Goal: Task Accomplishment & Management: Complete application form

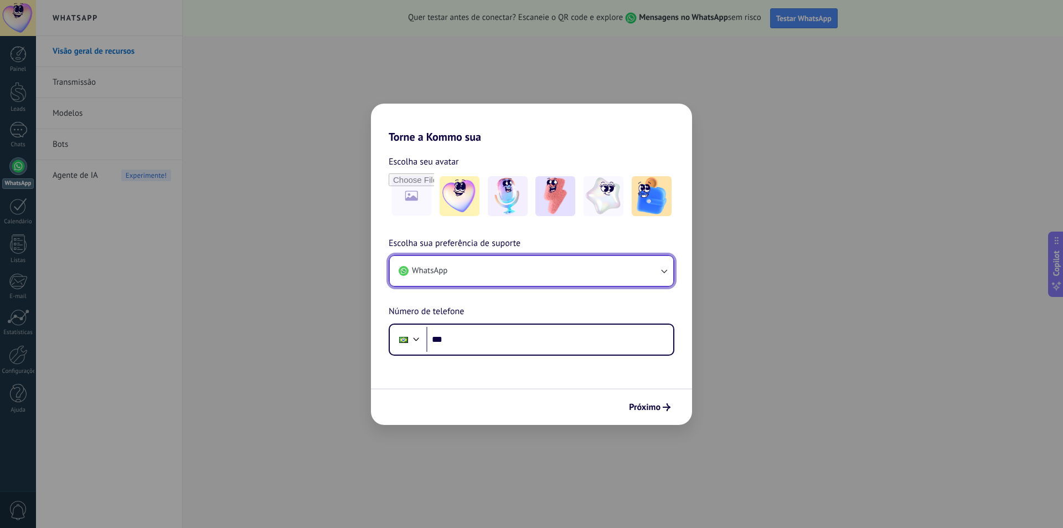
click at [475, 269] on button "WhatsApp" at bounding box center [532, 271] width 284 height 30
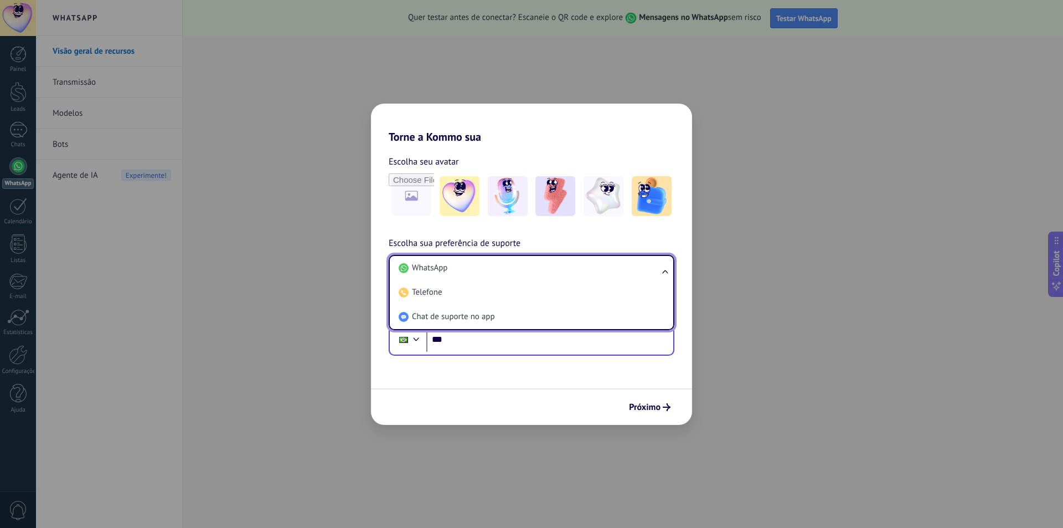
click at [474, 354] on div "Phone ***" at bounding box center [532, 339] width 286 height 32
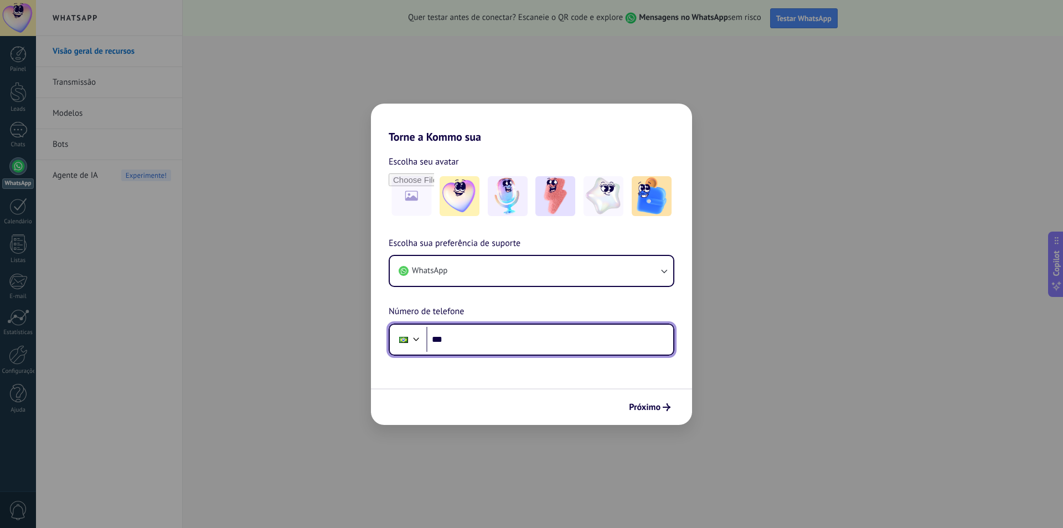
click at [474, 351] on input "***" at bounding box center [549, 339] width 247 height 25
paste input "**********"
type input "**********"
click at [459, 338] on input "**********" at bounding box center [549, 339] width 247 height 25
drag, startPoint x: 521, startPoint y: 339, endPoint x: 386, endPoint y: 357, distance: 135.8
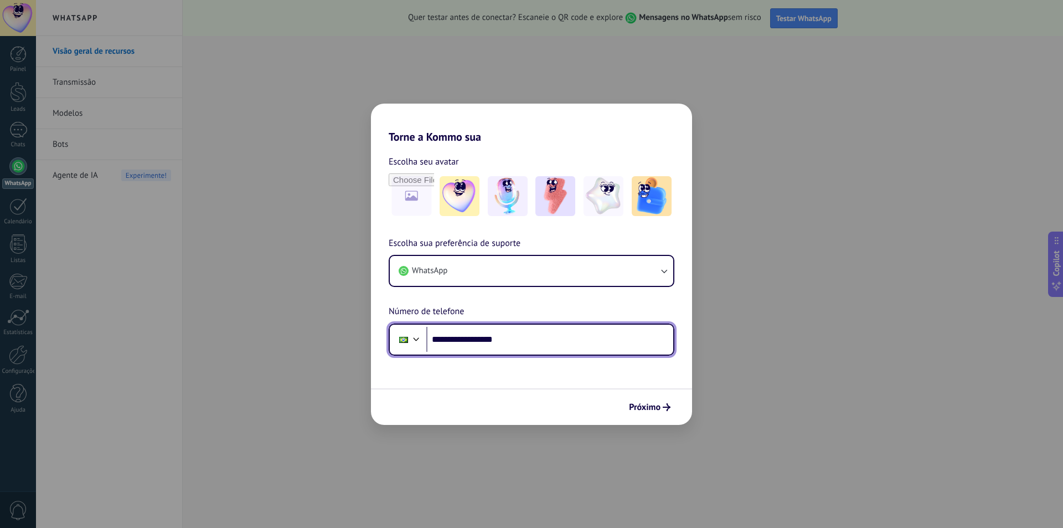
click at [387, 360] on form "**********" at bounding box center [531, 283] width 321 height 281
paste input "**********"
type input "**********"
drag, startPoint x: 500, startPoint y: 341, endPoint x: 272, endPoint y: 332, distance: 228.4
click at [274, 332] on div "**********" at bounding box center [531, 264] width 1063 height 528
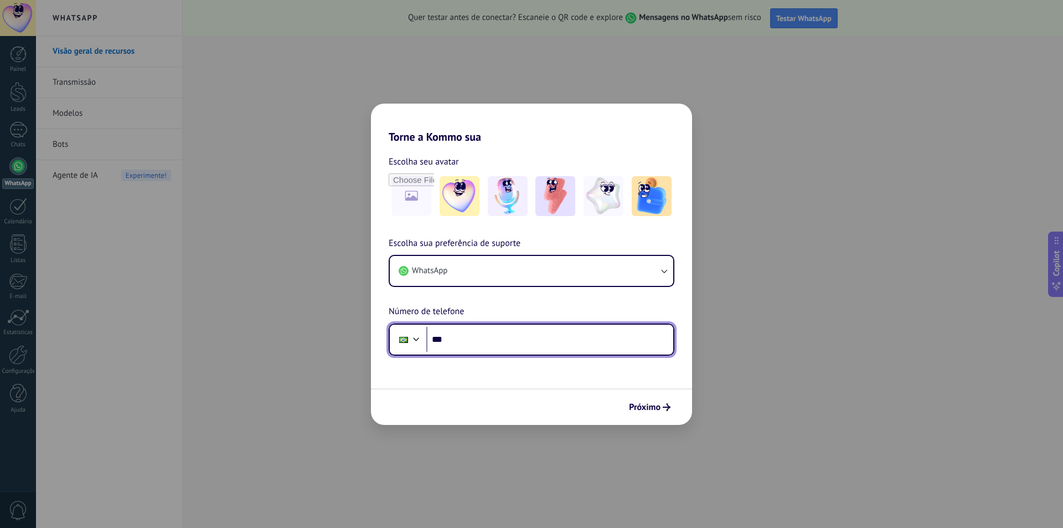
paste input "**********"
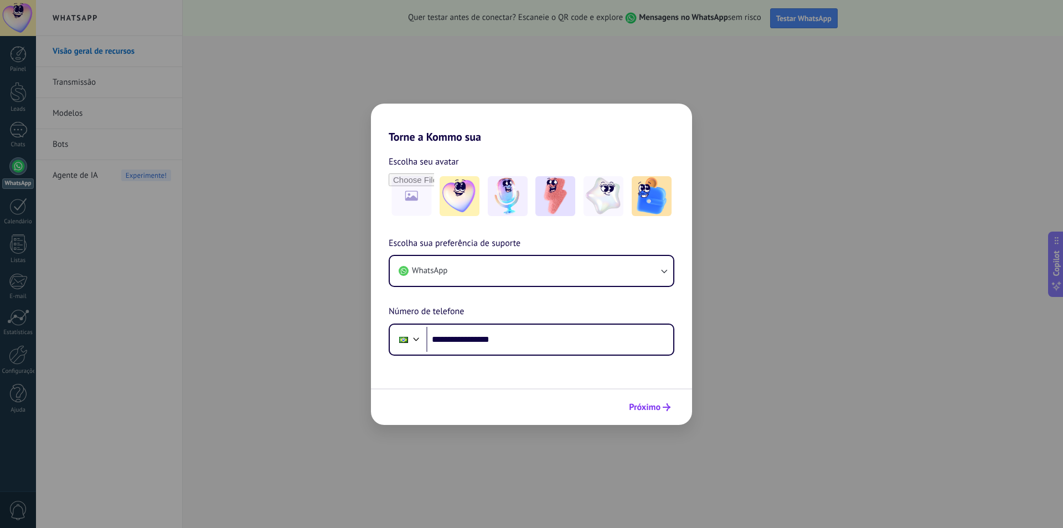
click at [649, 411] on span "Próximo" at bounding box center [645, 407] width 32 height 8
click at [641, 407] on span "Próximo" at bounding box center [645, 407] width 32 height 8
click at [468, 339] on input "**********" at bounding box center [549, 339] width 247 height 25
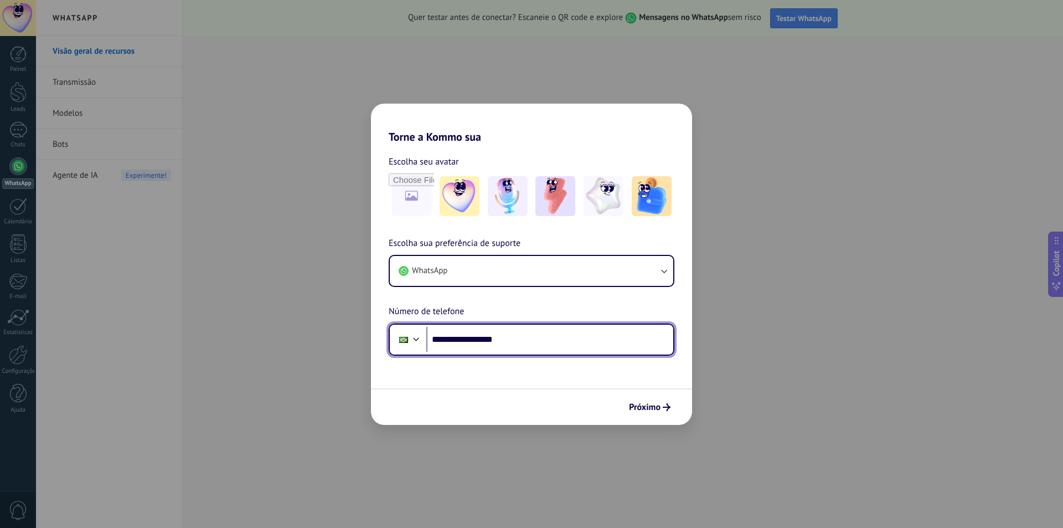
type input "**********"
click at [657, 417] on div "Próximo" at bounding box center [531, 406] width 321 height 37
click at [656, 408] on span "Próximo" at bounding box center [645, 407] width 32 height 8
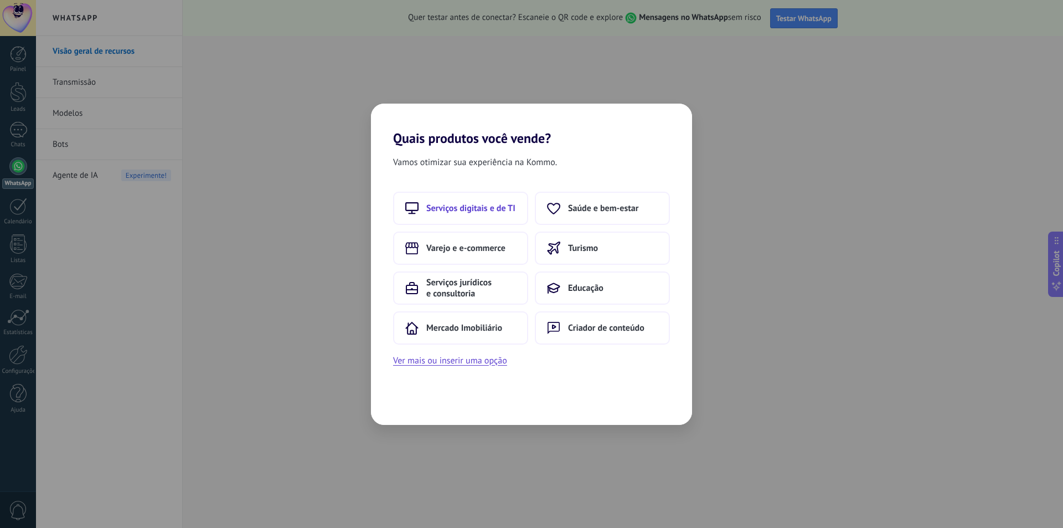
click at [462, 208] on span "Serviços digitais e de TI" at bounding box center [470, 208] width 89 height 11
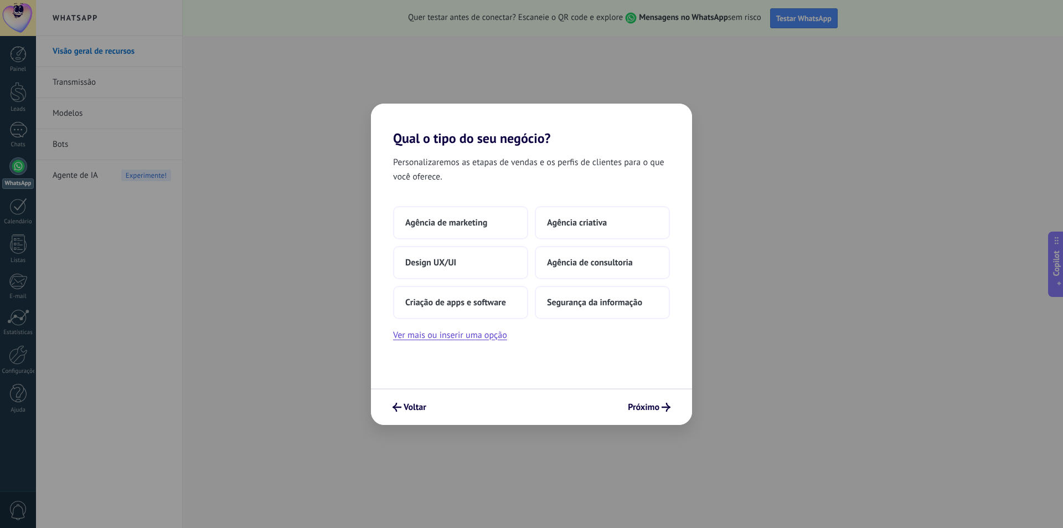
click at [407, 419] on div "Voltar Próximo" at bounding box center [531, 406] width 321 height 37
click at [407, 414] on button "Voltar" at bounding box center [410, 407] width 44 height 19
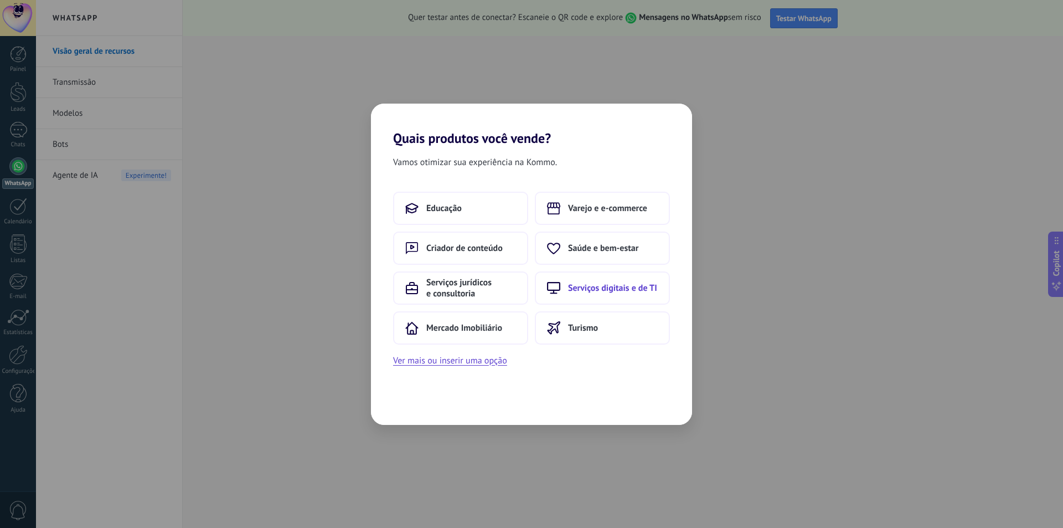
click at [589, 286] on span "Serviços digitais e de TI" at bounding box center [612, 287] width 89 height 11
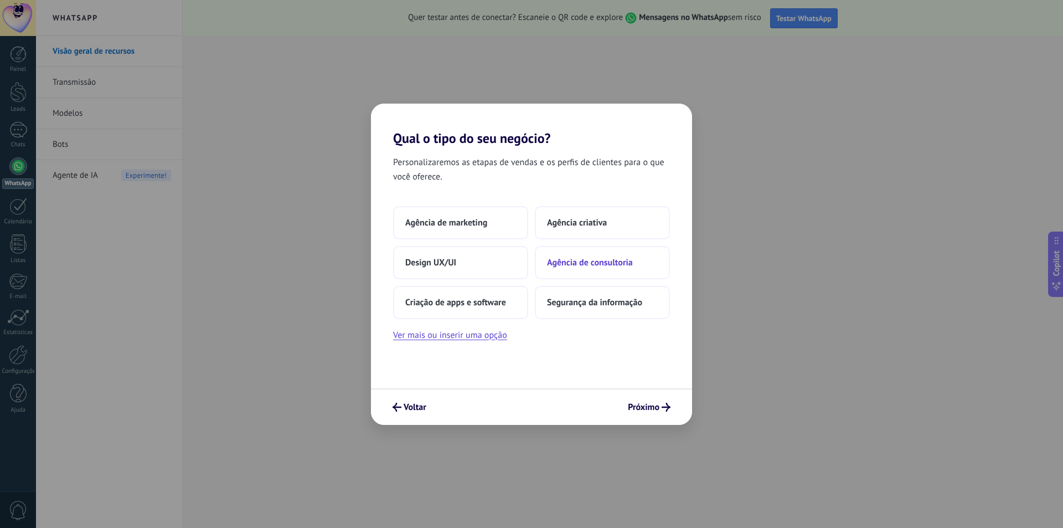
click at [613, 262] on span "Agência de consultoria" at bounding box center [590, 262] width 86 height 11
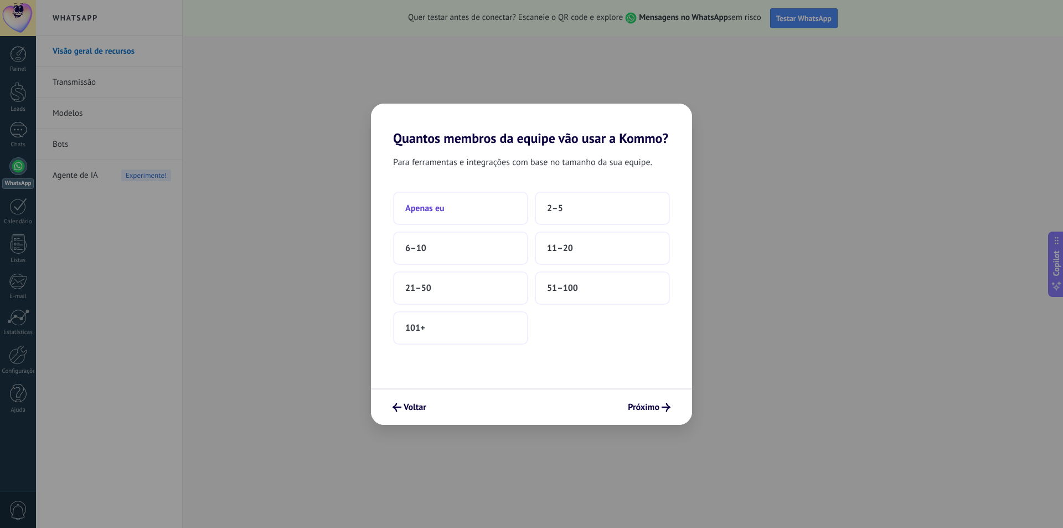
click at [414, 208] on span "Apenas eu" at bounding box center [424, 208] width 39 height 11
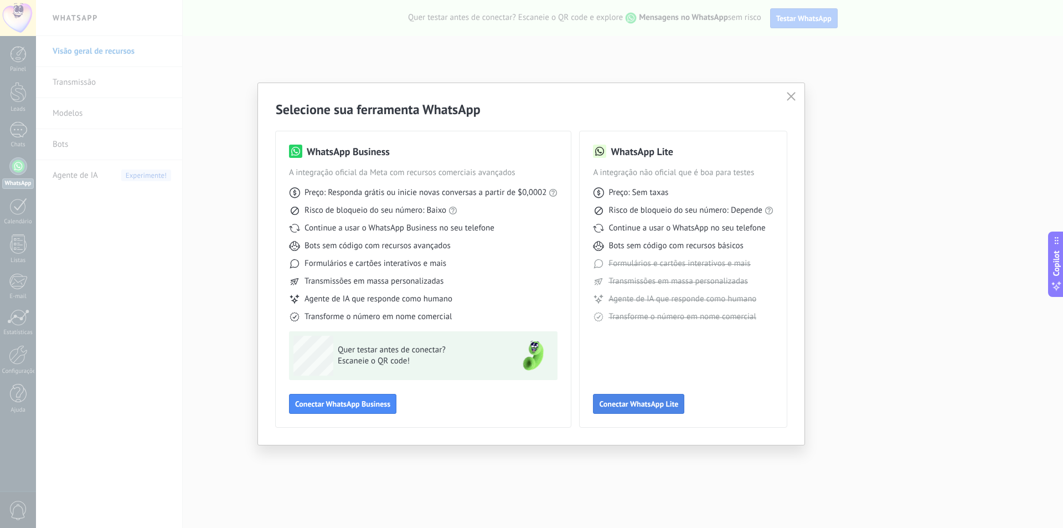
click at [645, 404] on span "Conectar WhatsApp Lite" at bounding box center [638, 404] width 79 height 8
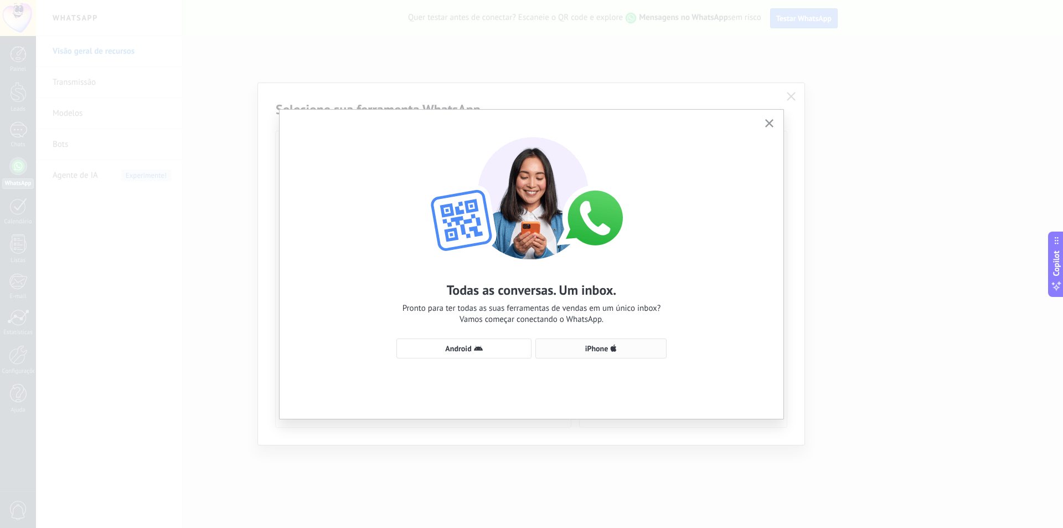
click at [617, 348] on icon "button" at bounding box center [613, 348] width 7 height 9
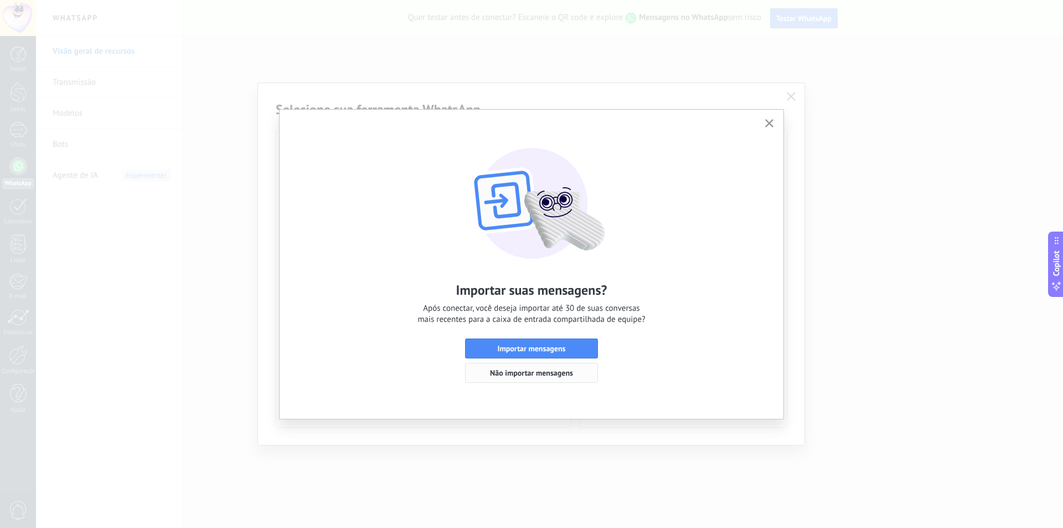
click at [518, 377] on span "Não importar mensagens" at bounding box center [531, 373] width 83 height 8
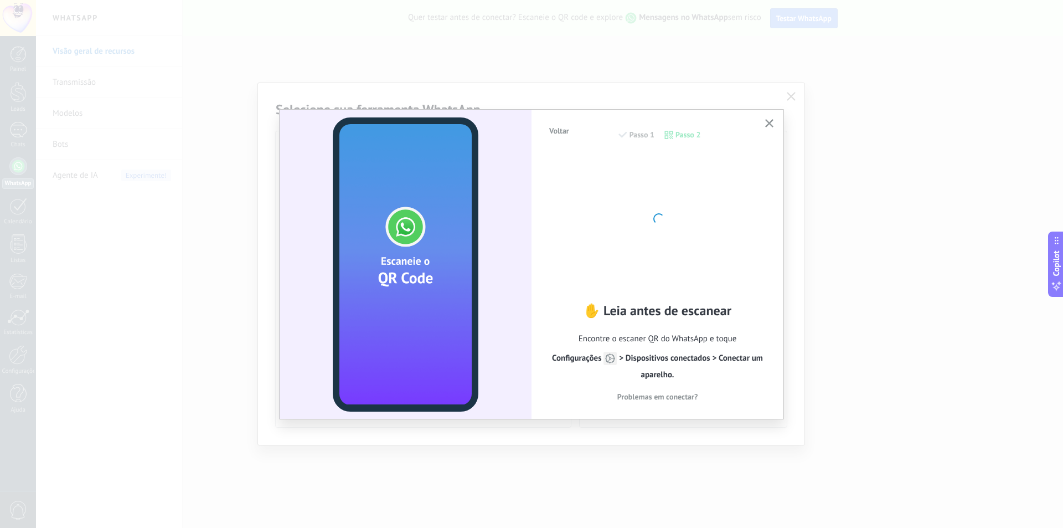
click at [776, 121] on button "button" at bounding box center [770, 123] width 14 height 15
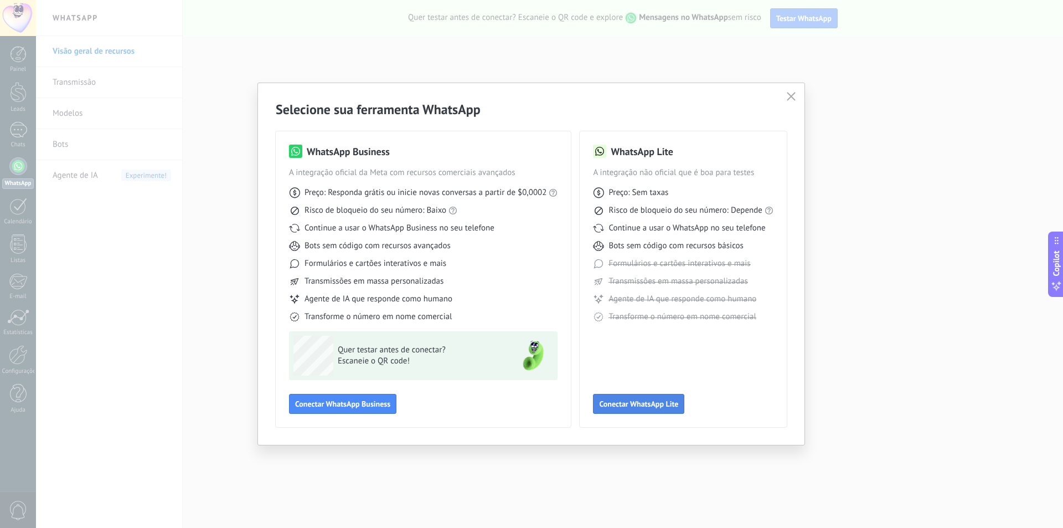
click at [630, 410] on button "Conectar WhatsApp Lite" at bounding box center [638, 404] width 91 height 20
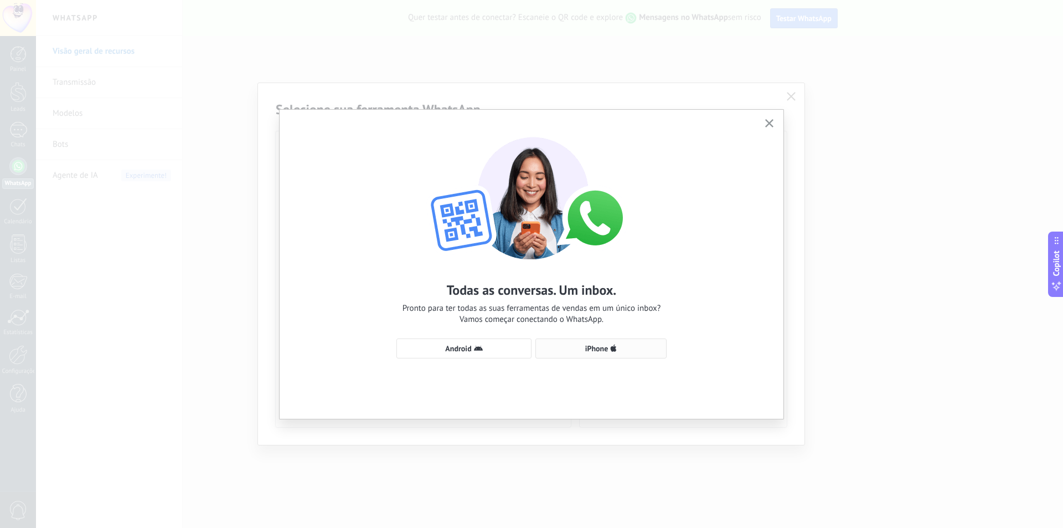
click at [608, 354] on button "iPhone" at bounding box center [601, 348] width 131 height 20
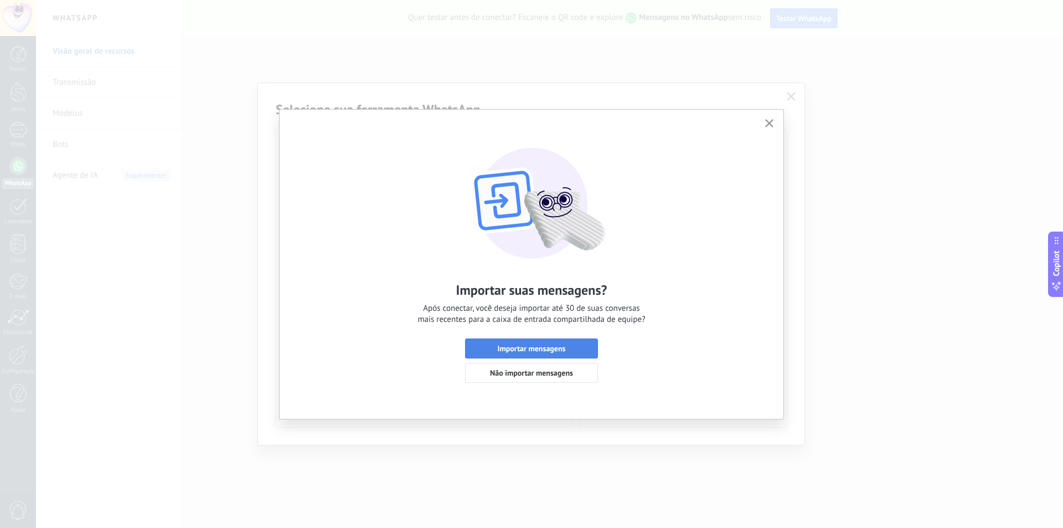
click at [508, 351] on span "Importar mensagens" at bounding box center [532, 349] width 68 height 8
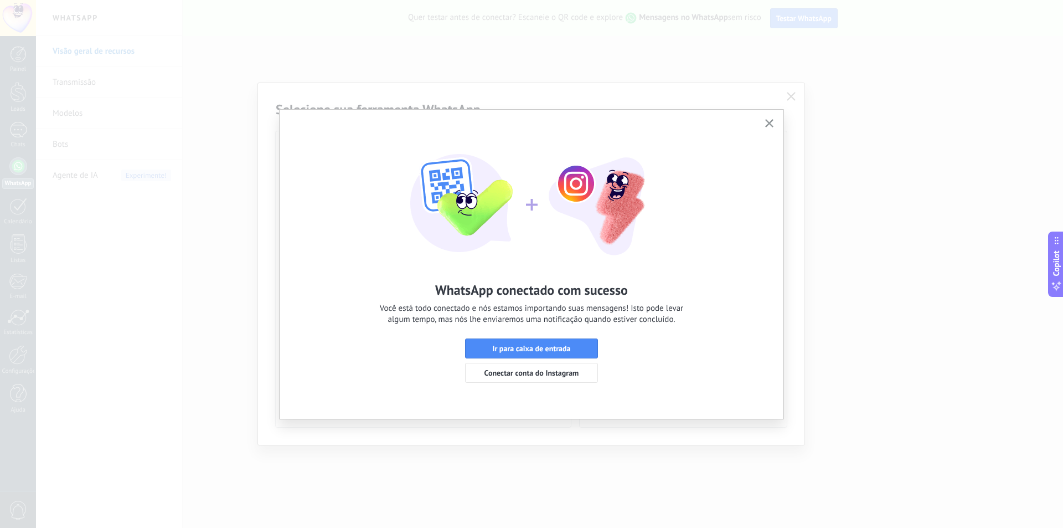
click at [561, 369] on span "Conectar conta do Instagram" at bounding box center [532, 373] width 95 height 8
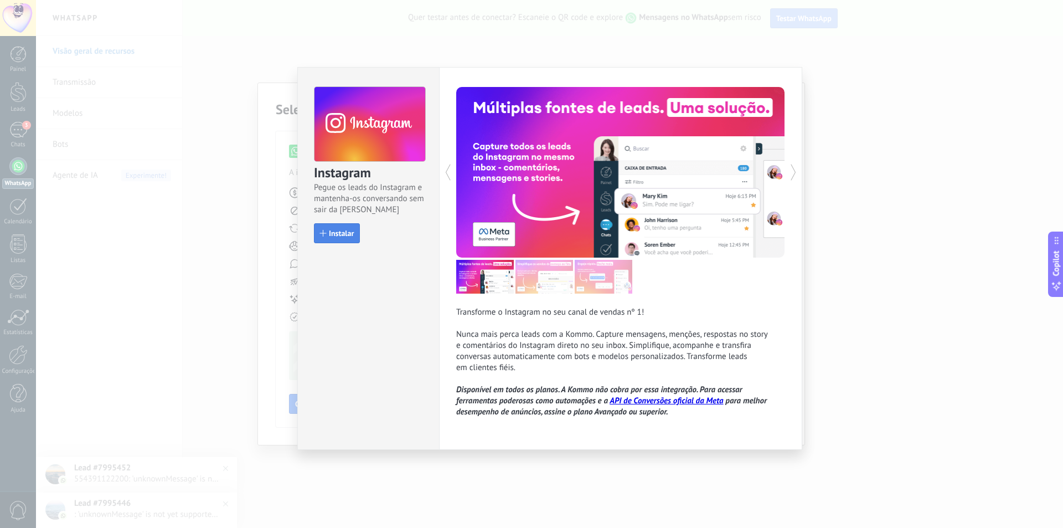
click at [343, 229] on span "Instalar" at bounding box center [341, 233] width 25 height 8
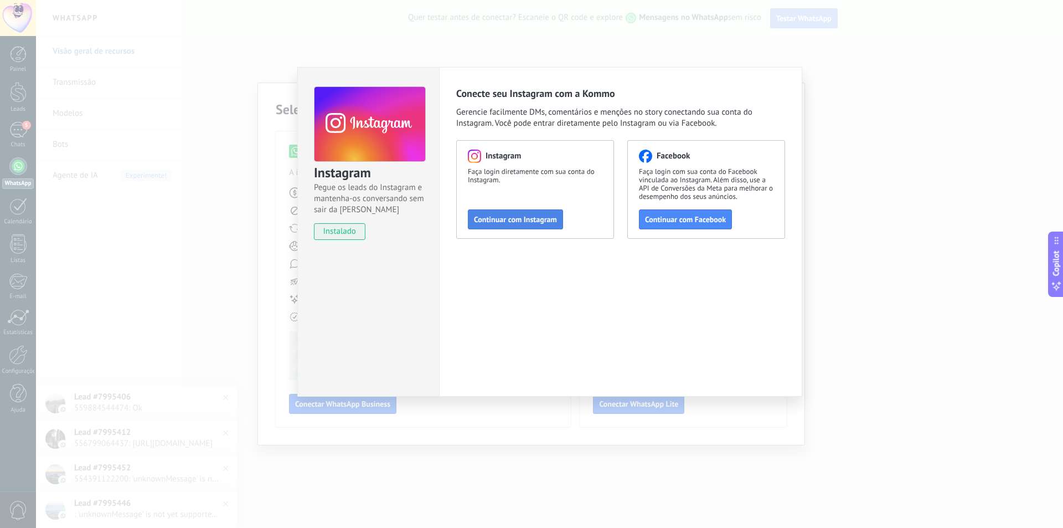
click at [530, 225] on button "Continuar com Instagram" at bounding box center [515, 219] width 95 height 20
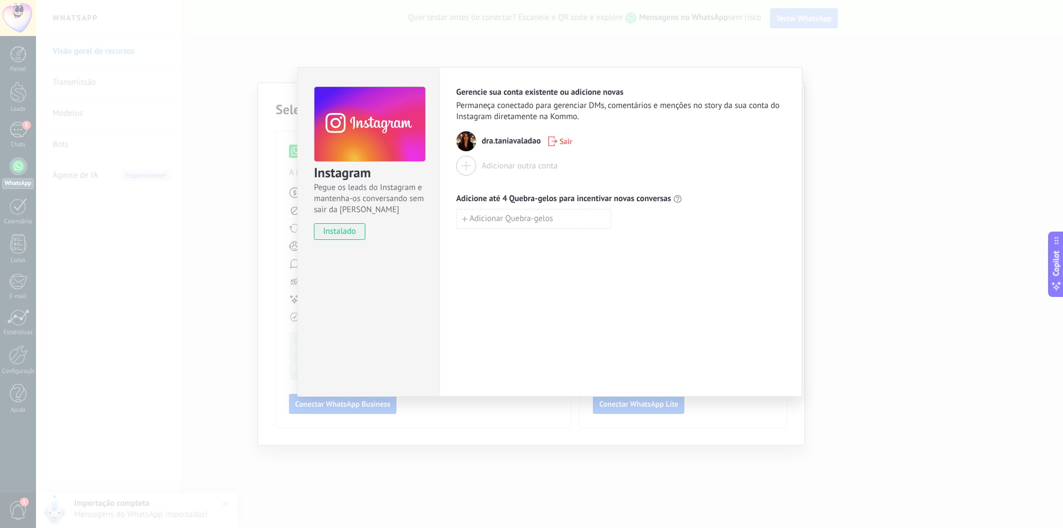
click at [902, 279] on div "Instagram Pegue os leads do Instagram e mantenha-os conversando sem sair da Kom…" at bounding box center [549, 264] width 1027 height 528
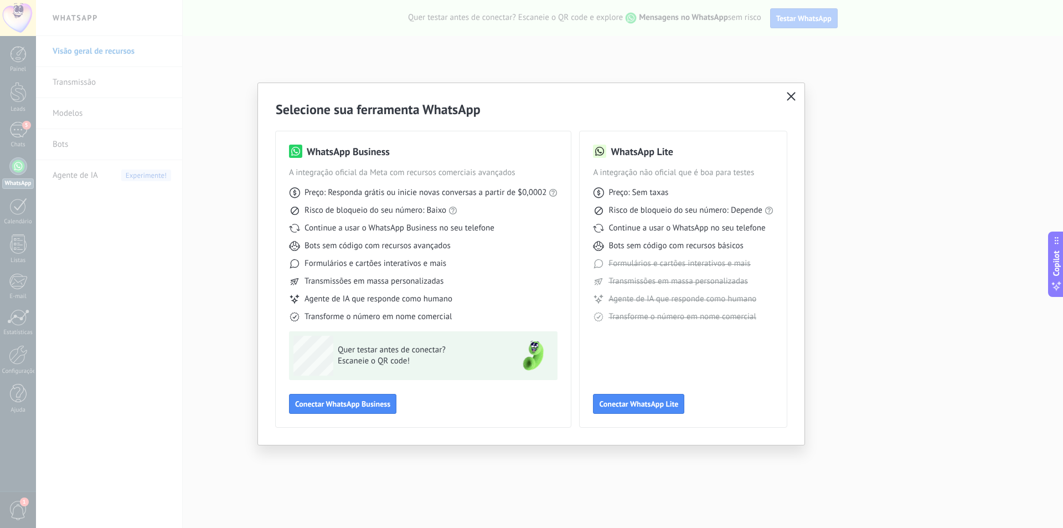
click at [790, 97] on icon "button" at bounding box center [791, 96] width 9 height 9
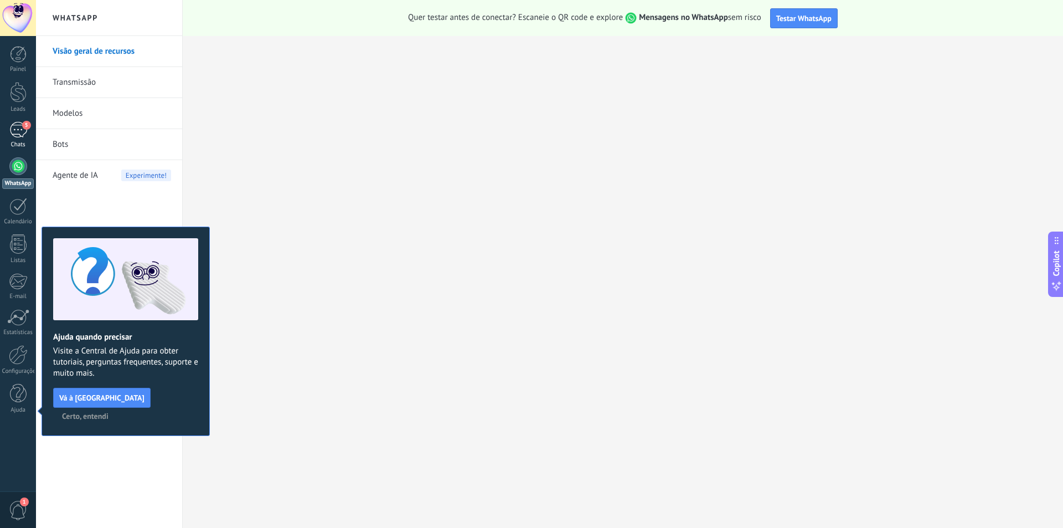
click at [22, 141] on link "5 Chats" at bounding box center [18, 135] width 36 height 27
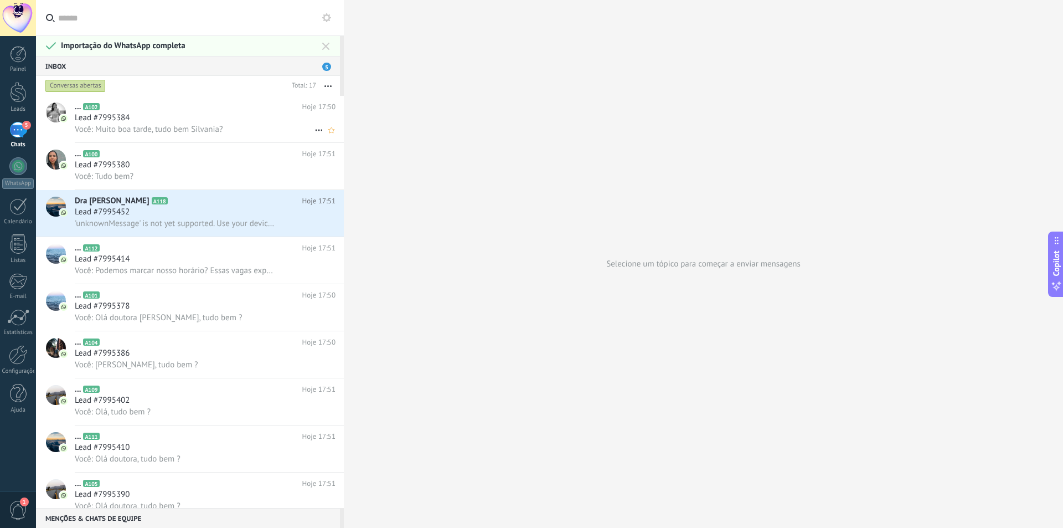
click at [218, 132] on span "Você: Muito boa tarde, tudo bem Silvania?" at bounding box center [149, 129] width 148 height 11
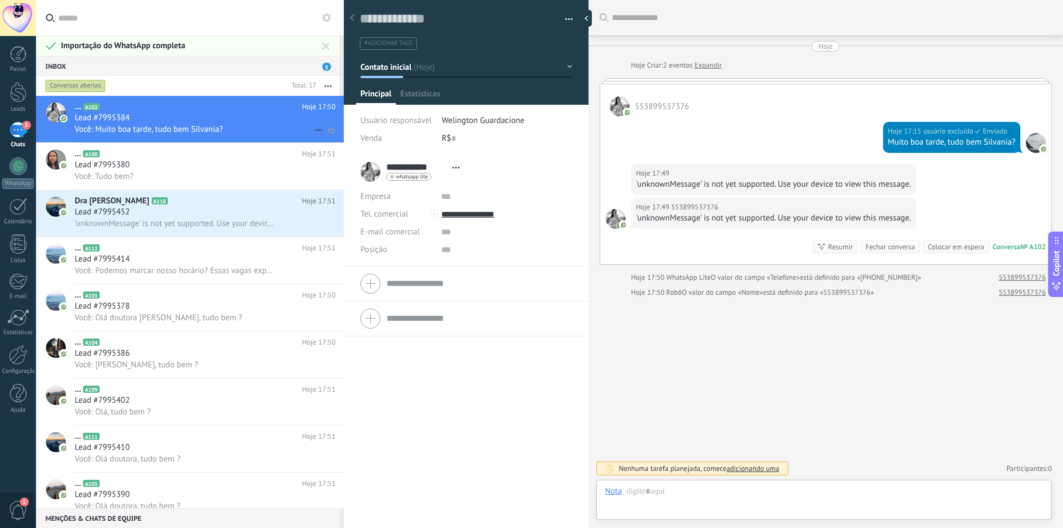
scroll to position [17, 0]
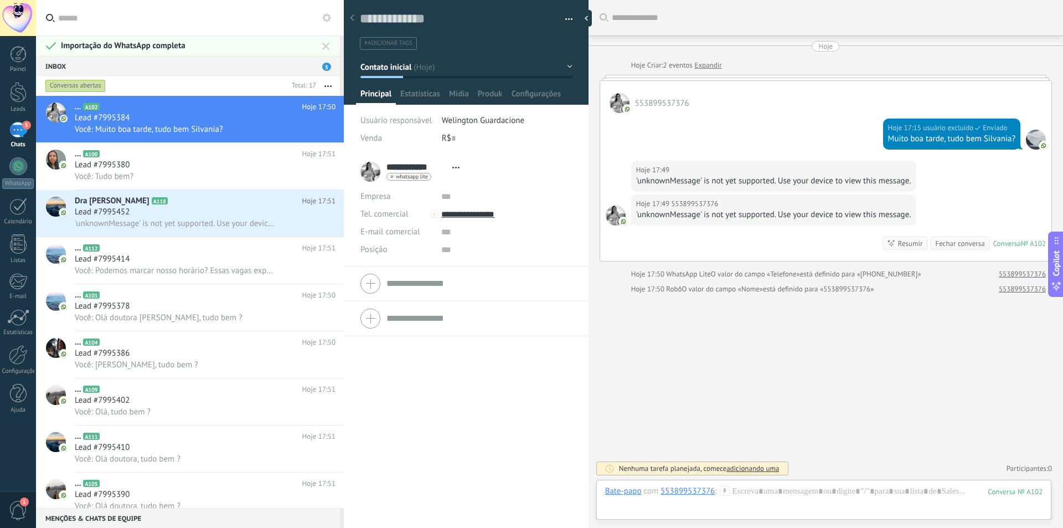
click at [988, 190] on div "Hoje 17:49 553899537376 'unknownMessage' is not yet supported. Use your device …" at bounding box center [825, 178] width 451 height 34
click at [145, 261] on div "Lead #7995414" at bounding box center [205, 259] width 261 height 11
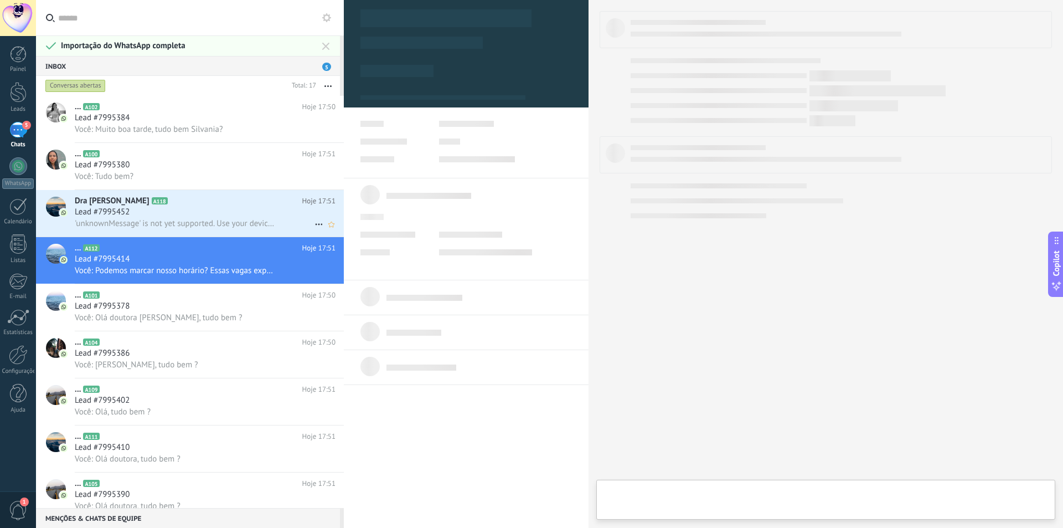
click at [161, 227] on span "'unknownMessage' is not yet supported. Use your device to view this message." at bounding box center [175, 223] width 200 height 11
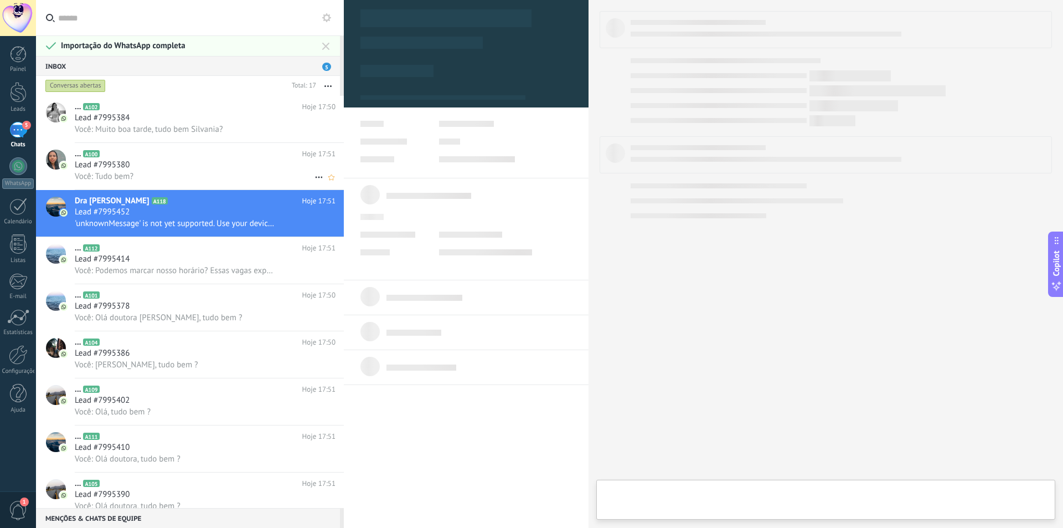
click at [195, 157] on h2 "... A100" at bounding box center [189, 153] width 228 height 11
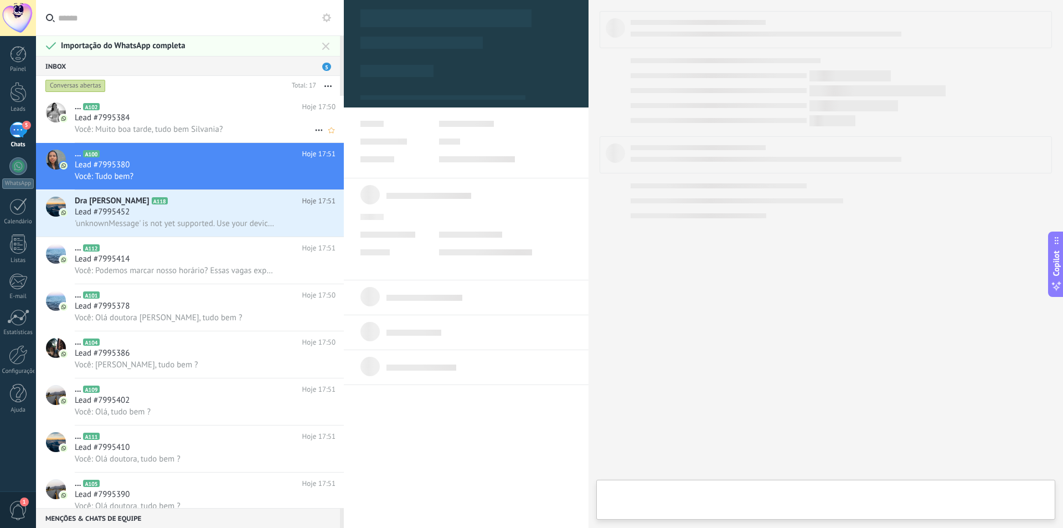
click at [220, 124] on span "Você: Muito boa tarde, tudo bem Silvania?" at bounding box center [149, 129] width 148 height 11
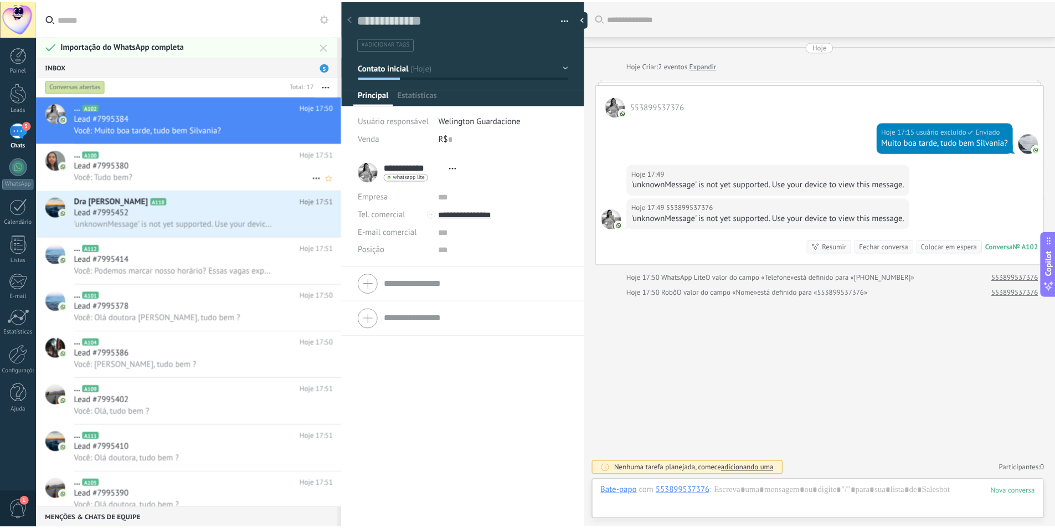
scroll to position [17, 0]
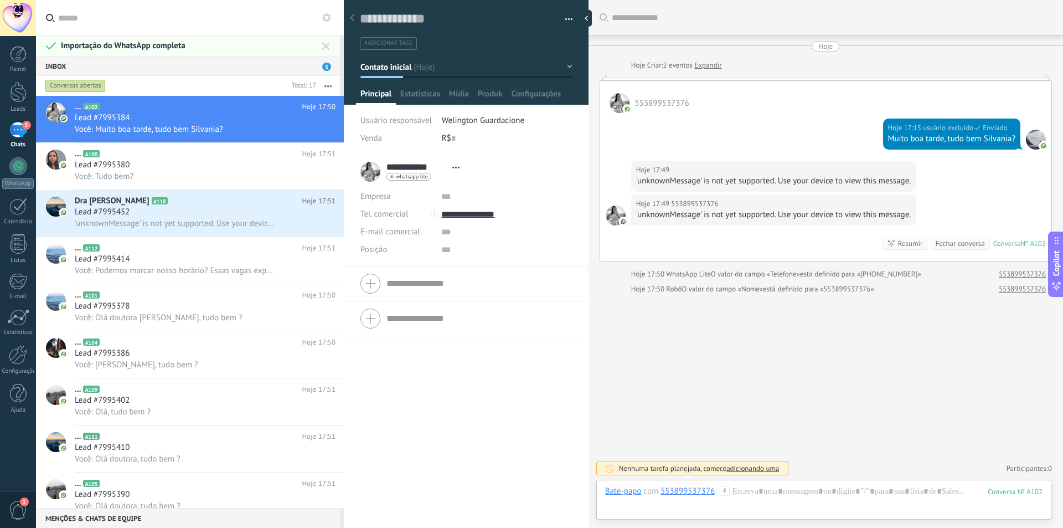
click at [946, 173] on div "Hoje 17:49 553899537376 'unknownMessage' is not yet supported. Use your device …" at bounding box center [825, 178] width 451 height 34
click at [698, 73] on div "Hoje Hoje Criar: 2 eventos Expandir Hoje 17:15 Welington Guardacione: Muito boa…" at bounding box center [826, 168] width 453 height 254
click at [662, 102] on span "553899537376" at bounding box center [662, 103] width 54 height 11
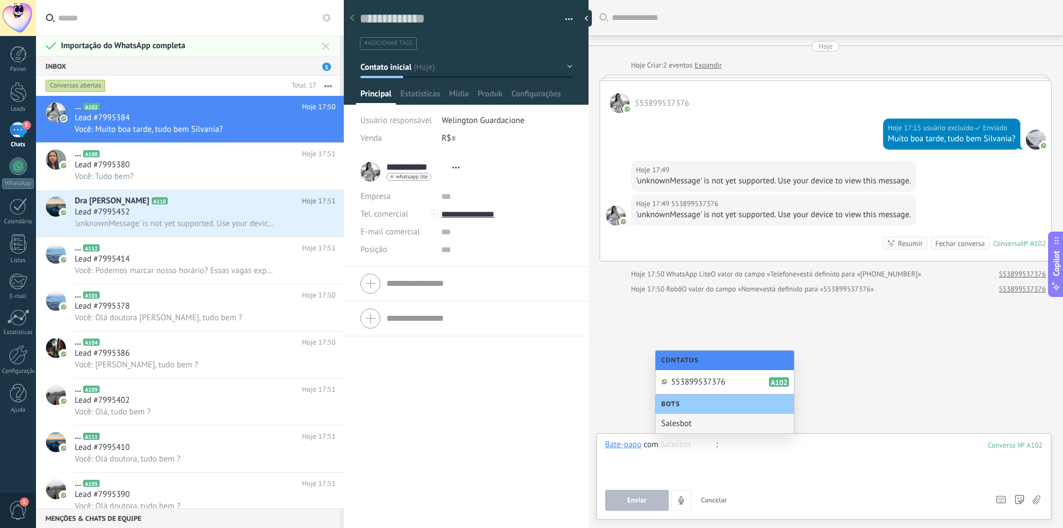
click at [867, 350] on div "Buscar Carregar mais Hoje Hoje Criar: 2 eventos Expandir Hoje 17:15 Welington G…" at bounding box center [826, 264] width 475 height 528
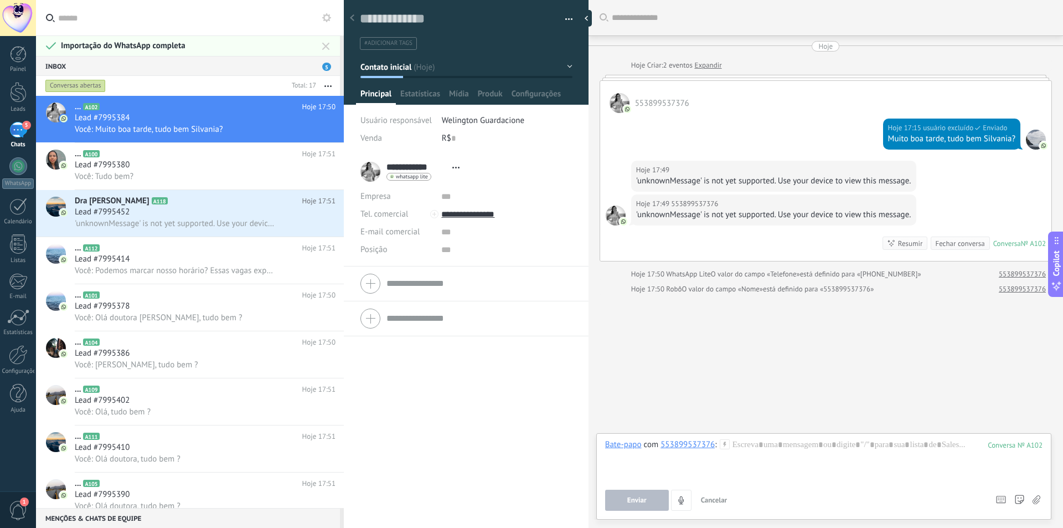
click at [23, 146] on div "Chats" at bounding box center [18, 144] width 32 height 7
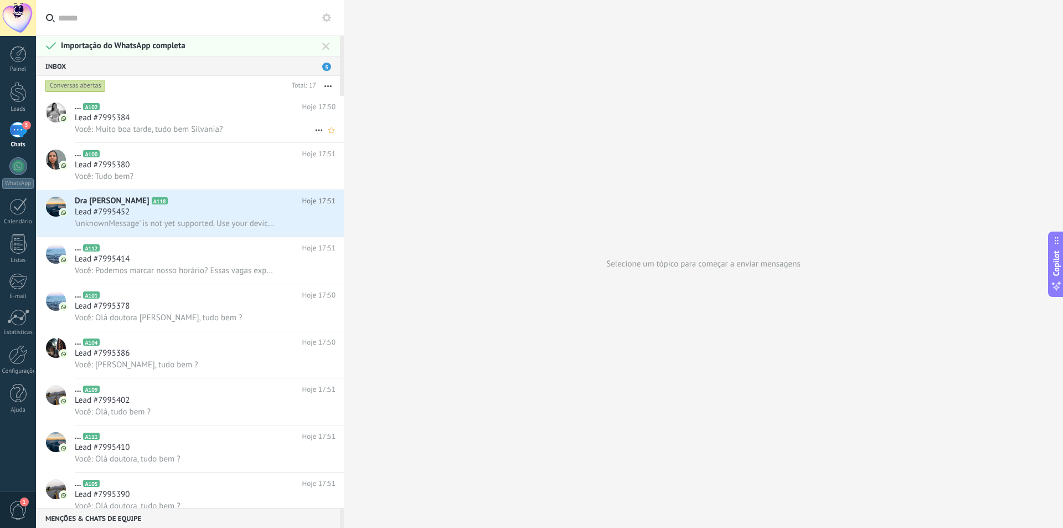
drag, startPoint x: 169, startPoint y: 135, endPoint x: 151, endPoint y: 126, distance: 20.8
drag, startPoint x: 151, startPoint y: 126, endPoint x: 315, endPoint y: 129, distance: 164.0
click at [315, 129] on icon at bounding box center [318, 130] width 13 height 13
click at [425, 115] on div at bounding box center [531, 264] width 1063 height 528
click at [17, 63] on link "Painel" at bounding box center [18, 59] width 36 height 27
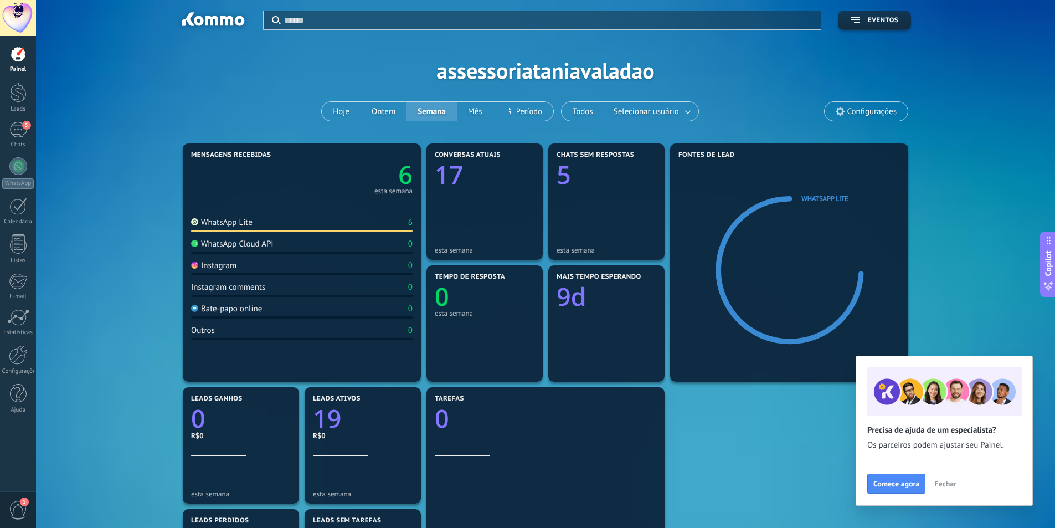
click at [213, 271] on div "Instagram 0" at bounding box center [302, 267] width 222 height 15
click at [194, 271] on div "Instagram 0" at bounding box center [302, 267] width 222 height 15
click at [411, 243] on div "0" at bounding box center [410, 244] width 4 height 11
click at [950, 482] on span "Fechar" at bounding box center [945, 484] width 22 height 8
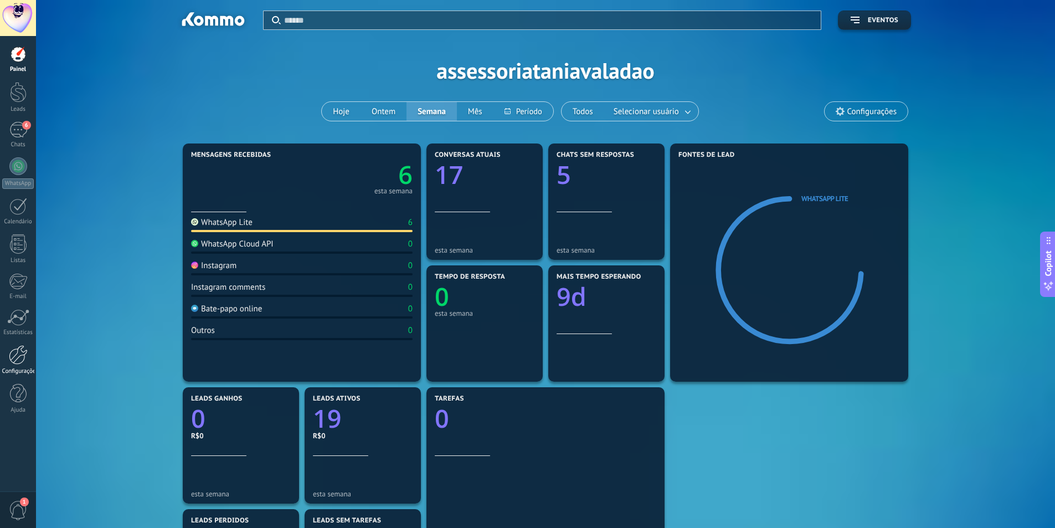
click at [23, 366] on link "Configurações" at bounding box center [18, 360] width 36 height 30
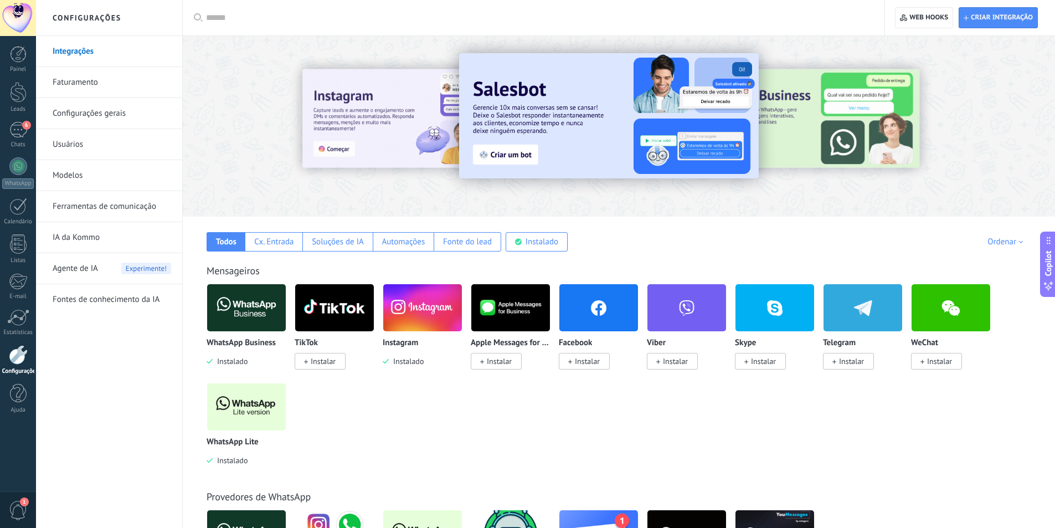
scroll to position [166, 0]
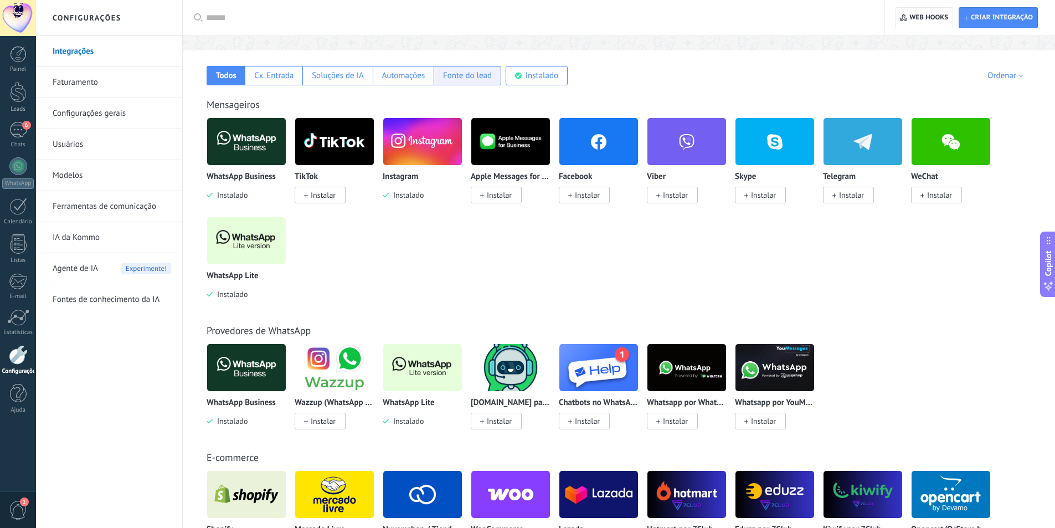
click at [477, 79] on div "Fonte do lead" at bounding box center [467, 75] width 49 height 11
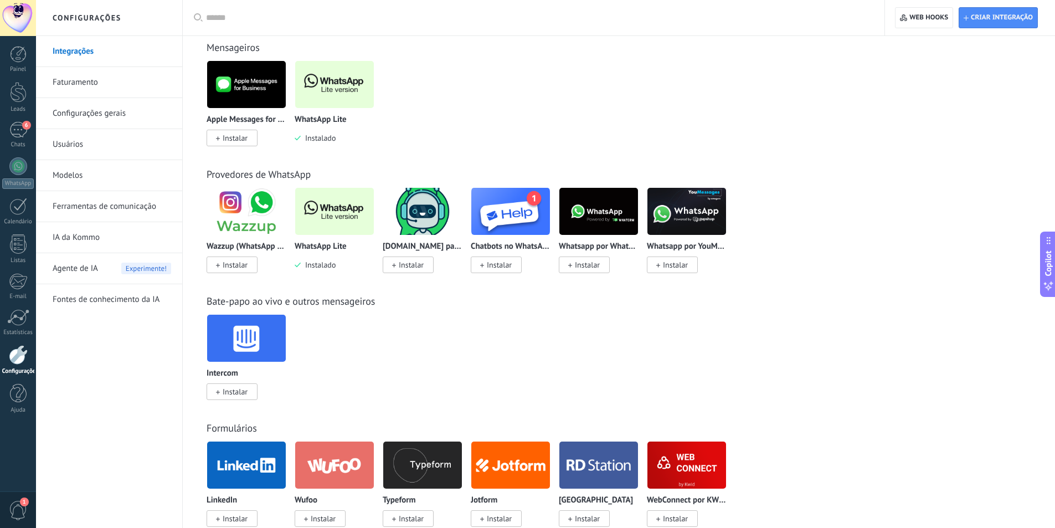
scroll to position [111, 0]
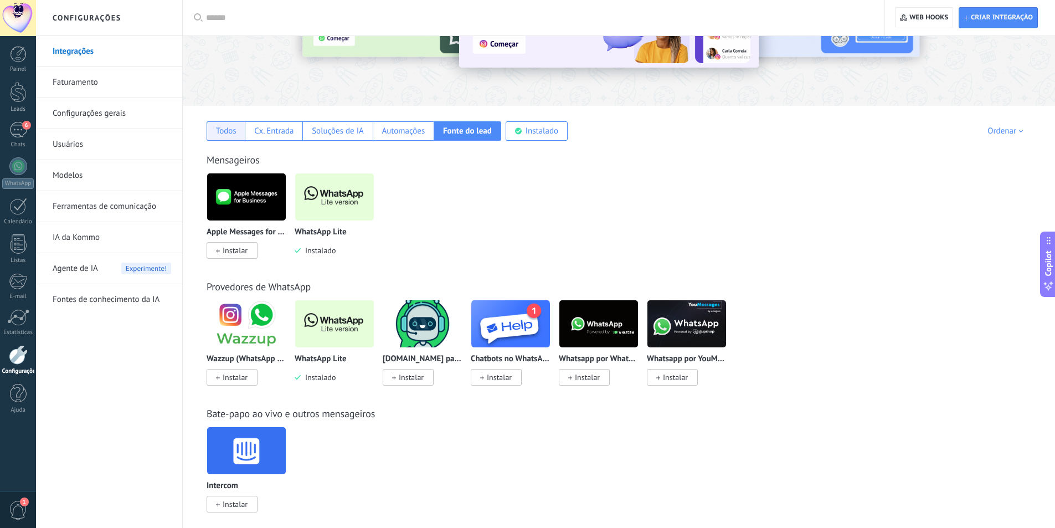
click at [230, 135] on div "Todos" at bounding box center [226, 131] width 20 height 11
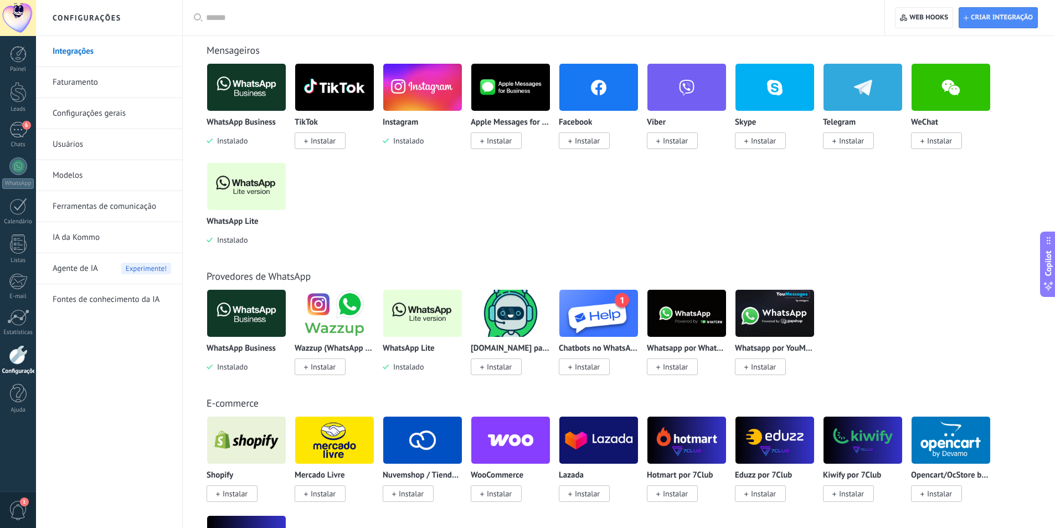
scroll to position [222, 0]
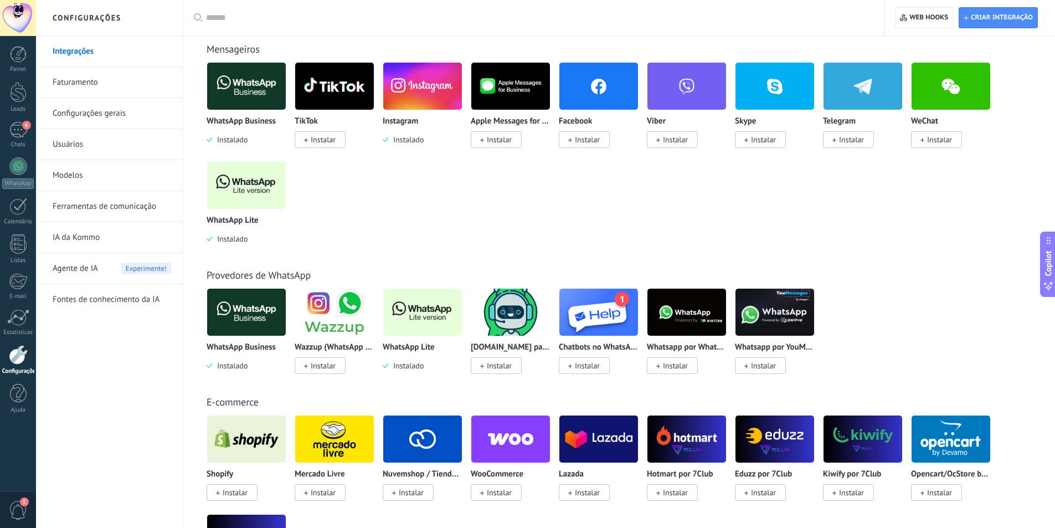
click at [412, 138] on span "Instalado" at bounding box center [406, 140] width 35 height 10
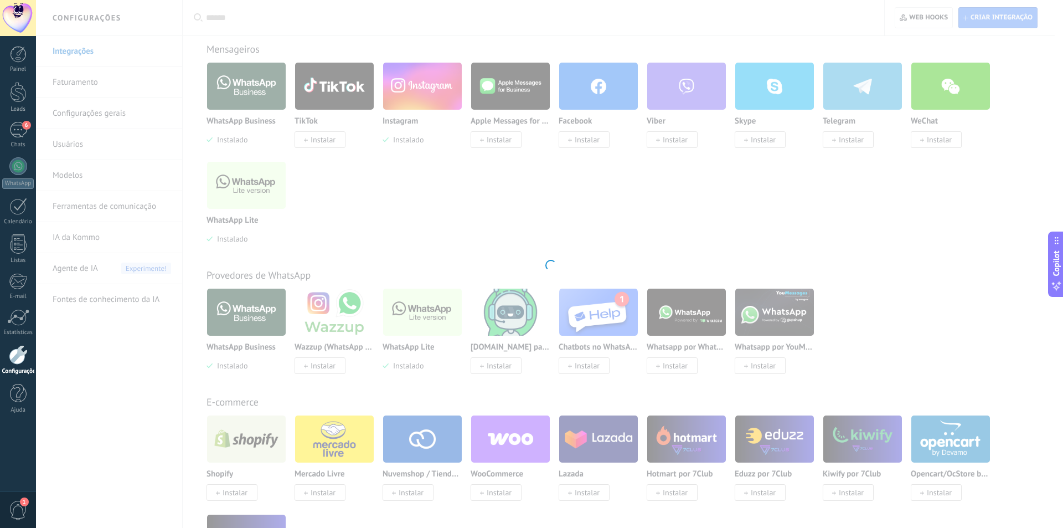
click at [430, 91] on div "Instagram Pegue os leads do Instagram e mantenha-os conversando sem sair da Kom…" at bounding box center [549, 264] width 1027 height 528
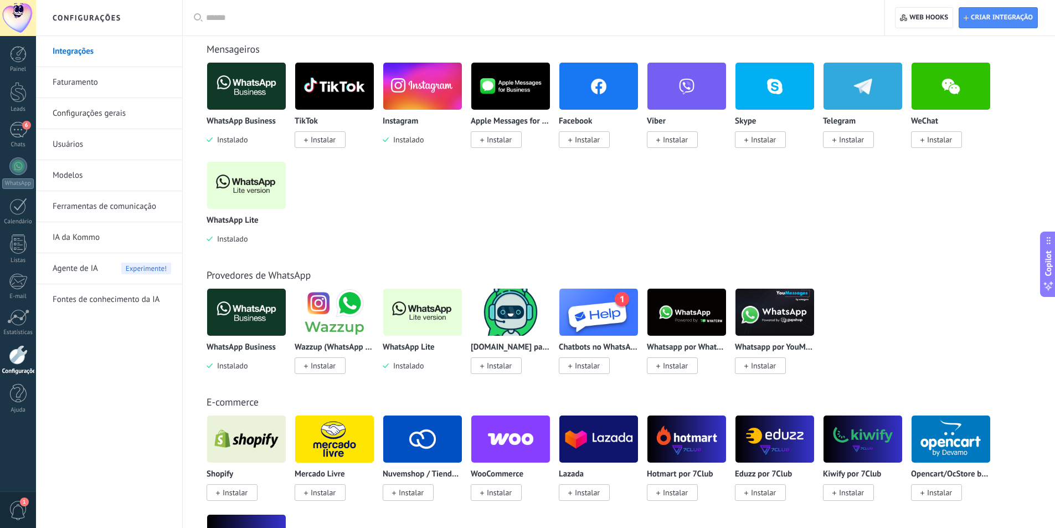
click at [430, 91] on img at bounding box center [422, 86] width 79 height 54
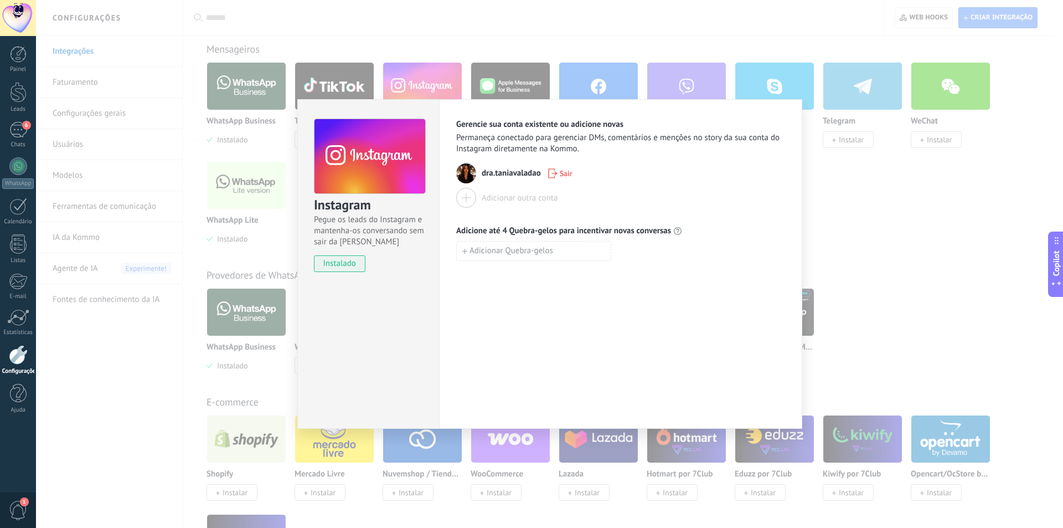
click at [861, 171] on div "Instagram Pegue os leads do Instagram e mantenha-os conversando sem sair da Kom…" at bounding box center [549, 264] width 1027 height 528
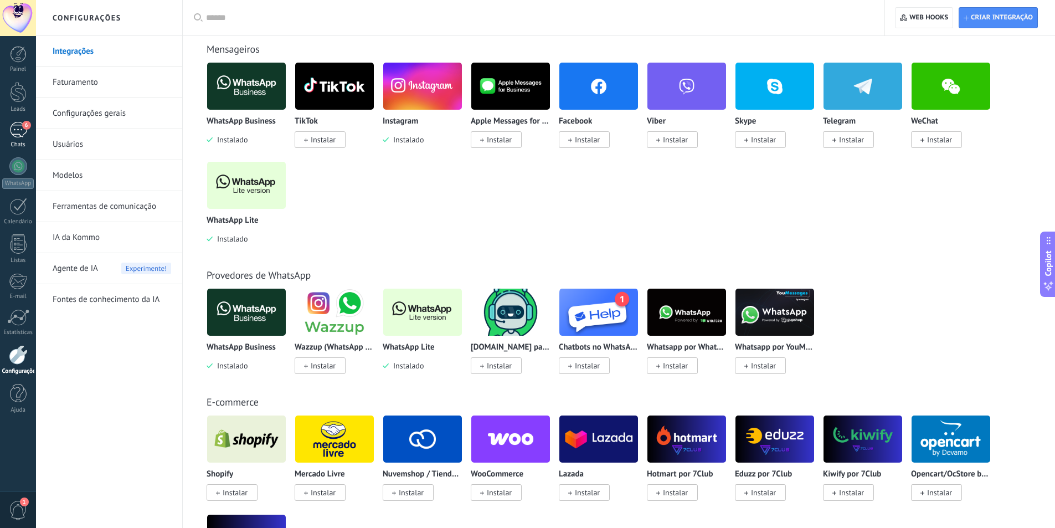
click at [22, 129] on div "6" at bounding box center [18, 130] width 18 height 16
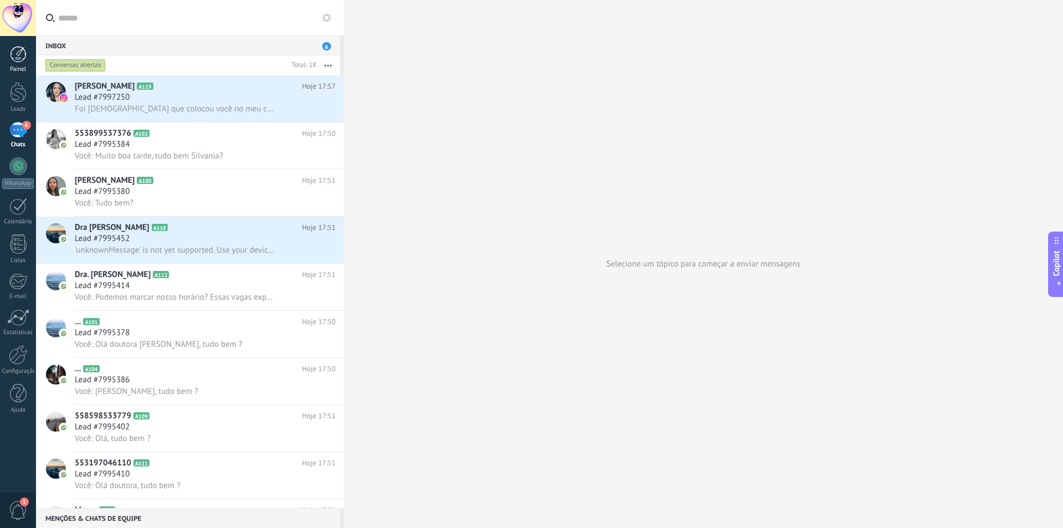
click at [16, 64] on link "Painel" at bounding box center [18, 59] width 36 height 27
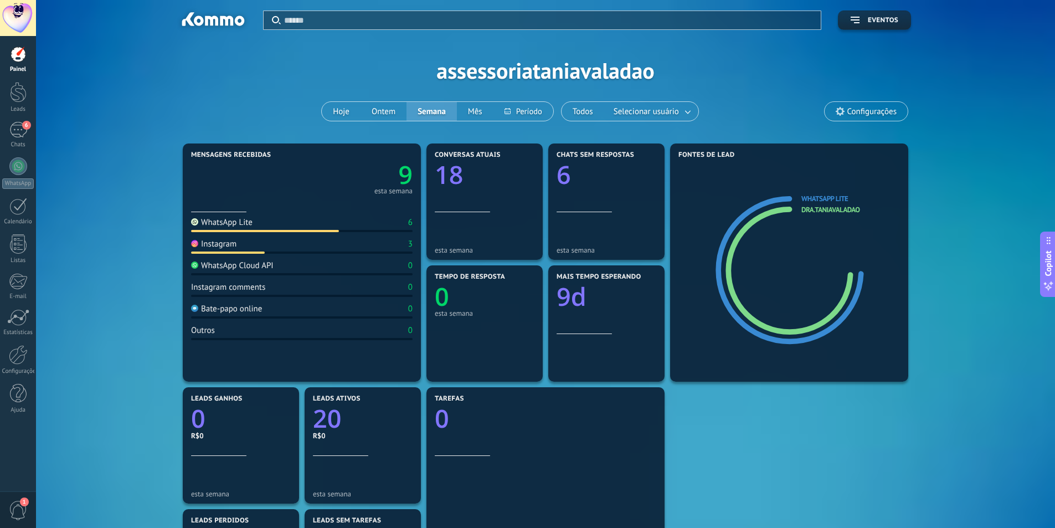
click at [218, 246] on div "Instagram" at bounding box center [213, 244] width 45 height 11
click at [340, 114] on button "Hoje" at bounding box center [341, 111] width 39 height 19
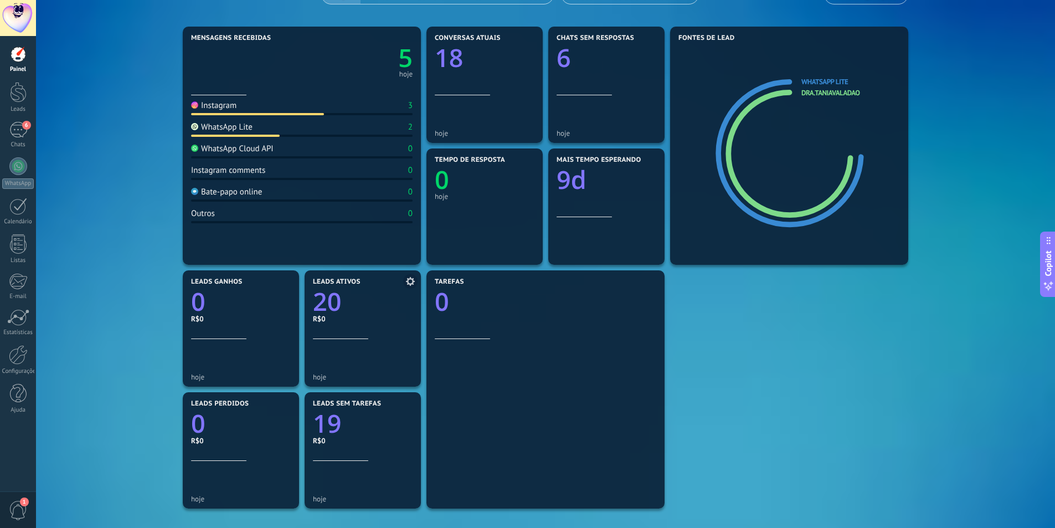
scroll to position [55, 0]
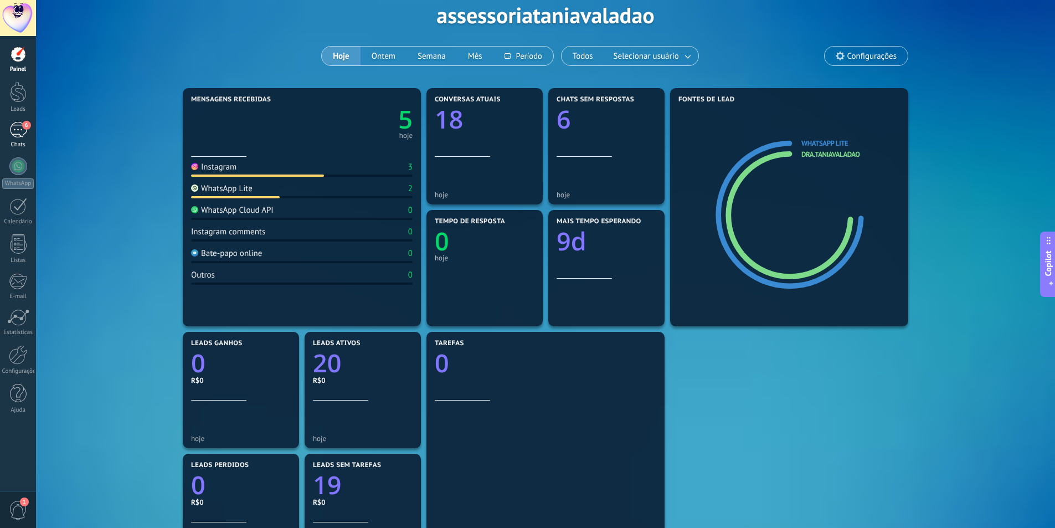
click at [20, 135] on div "6" at bounding box center [18, 130] width 18 height 16
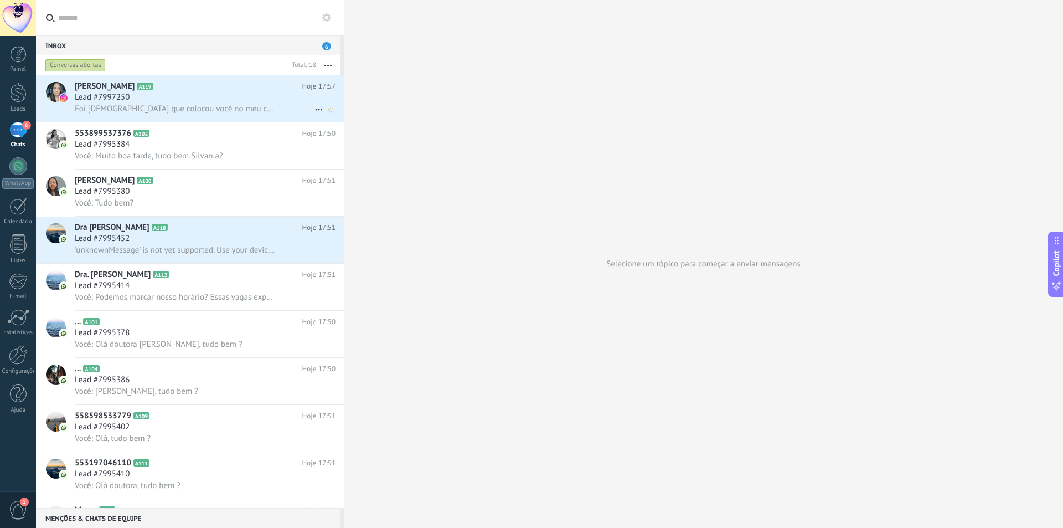
click at [262, 92] on div "Lead #7997250" at bounding box center [205, 97] width 261 height 11
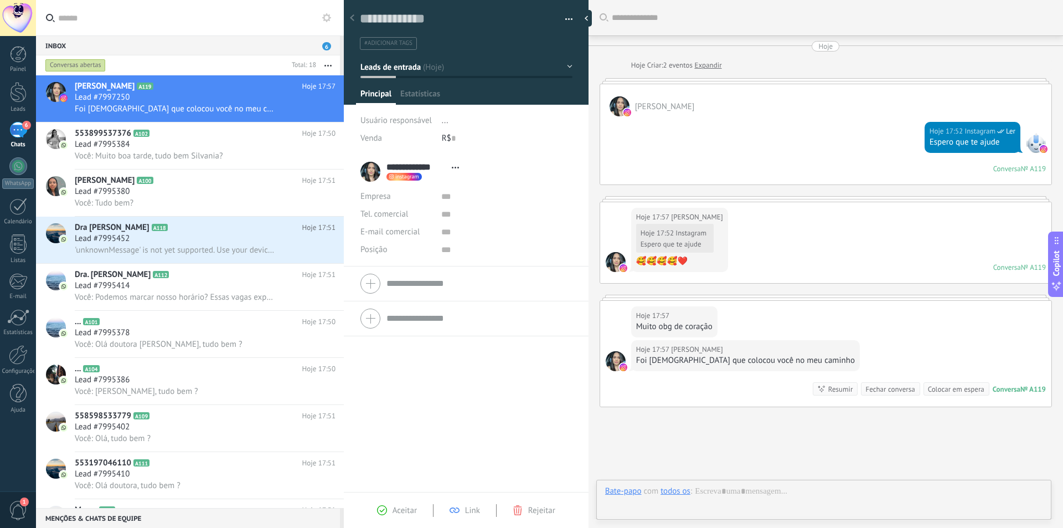
scroll to position [17, 0]
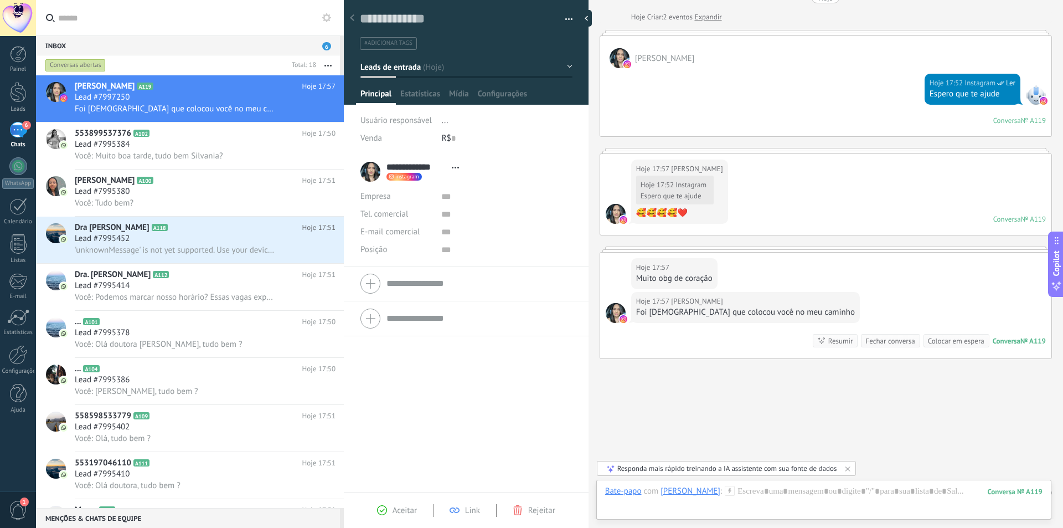
drag, startPoint x: 707, startPoint y: 376, endPoint x: 610, endPoint y: 370, distance: 97.7
click at [610, 369] on div "Buscar Carregar mais Hoje Hoje Criar: 2 eventos Expandir [PERSON_NAME] Hoje 17:…" at bounding box center [826, 252] width 475 height 600
click at [849, 468] on icon at bounding box center [848, 468] width 4 height 4
click at [800, 496] on div at bounding box center [824, 502] width 438 height 33
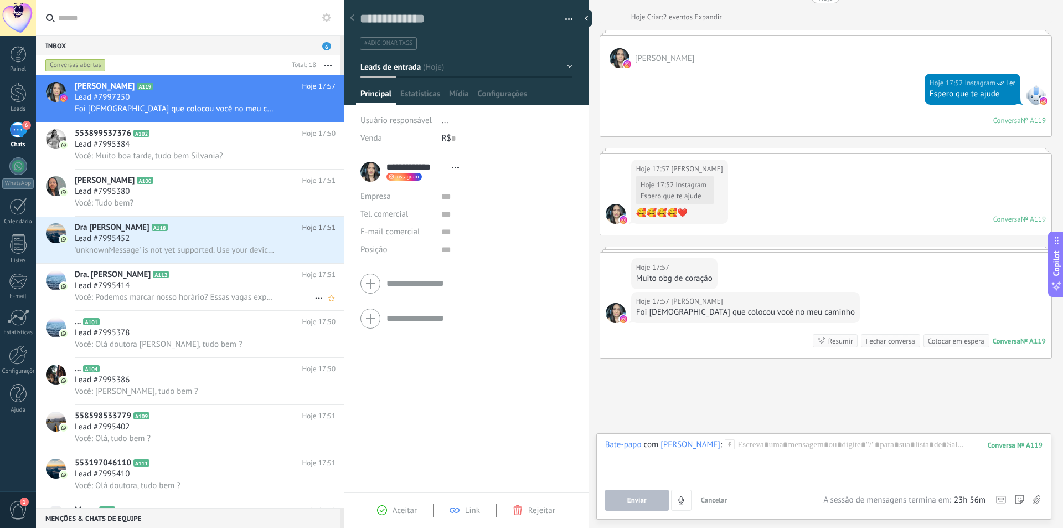
click at [229, 294] on span "Você: Podemos marcar nosso horário? Essas vagas expiram após 3 dias do primeiro…" at bounding box center [175, 297] width 200 height 11
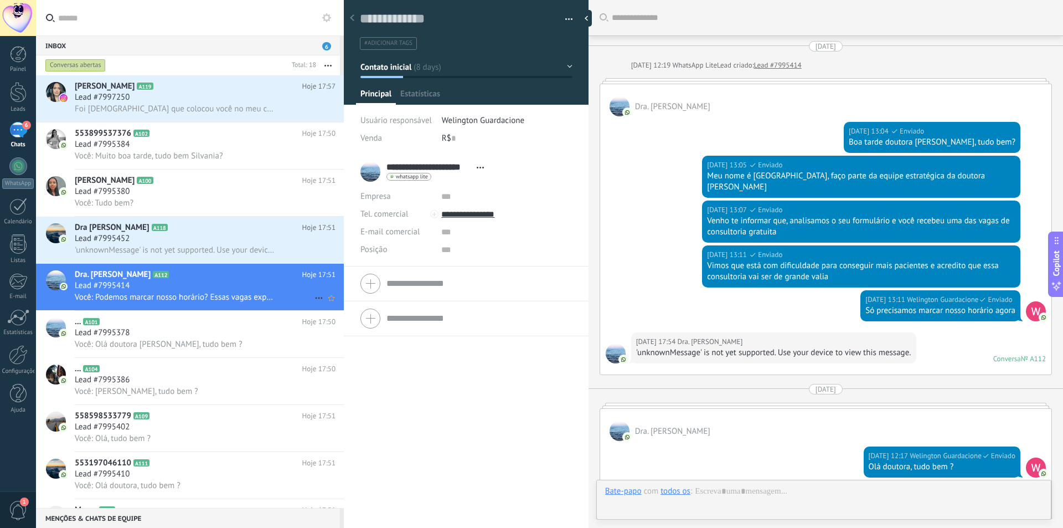
scroll to position [571, 0]
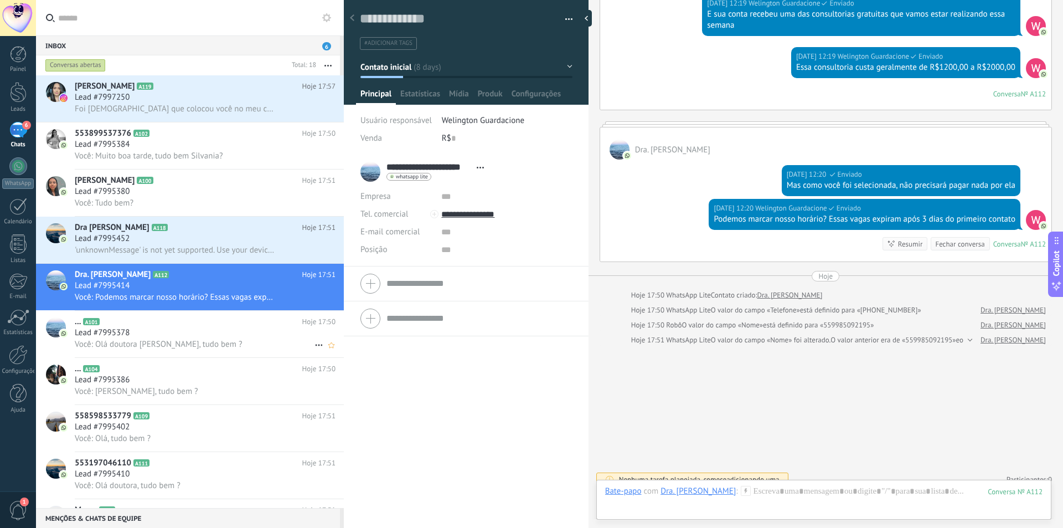
click at [271, 339] on div "Você: Olá doutora [PERSON_NAME], tudo bem ?" at bounding box center [205, 344] width 261 height 12
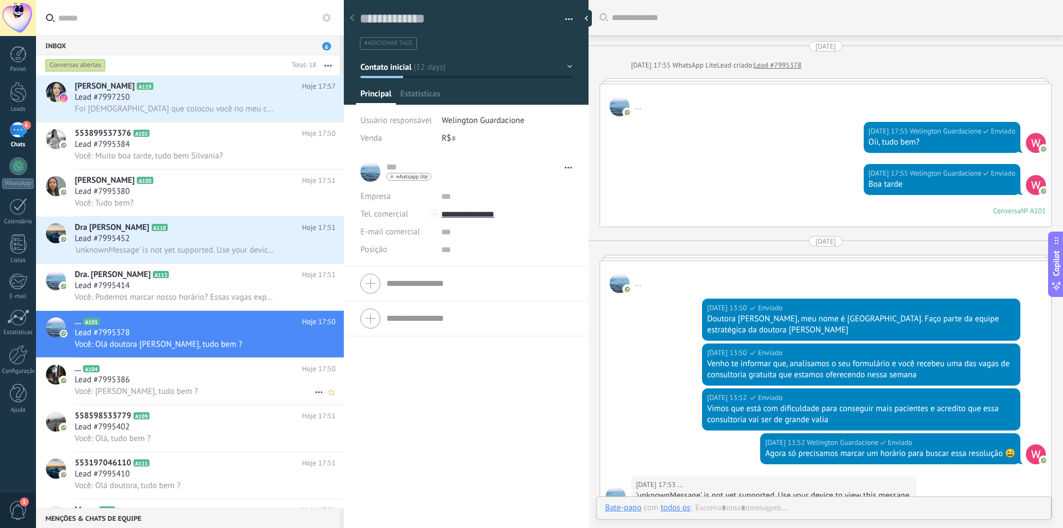
scroll to position [335, 0]
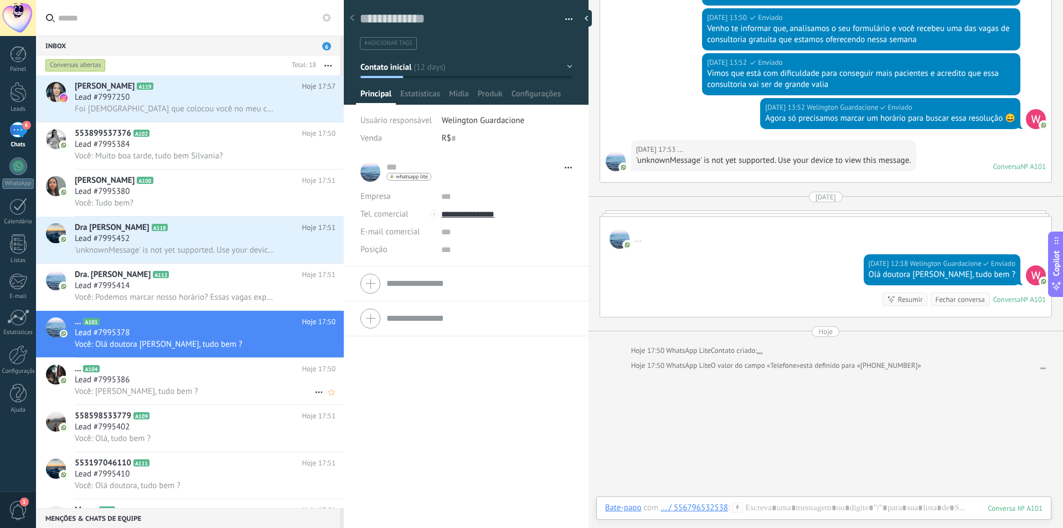
click at [254, 379] on div "Lead #7995386" at bounding box center [205, 379] width 261 height 11
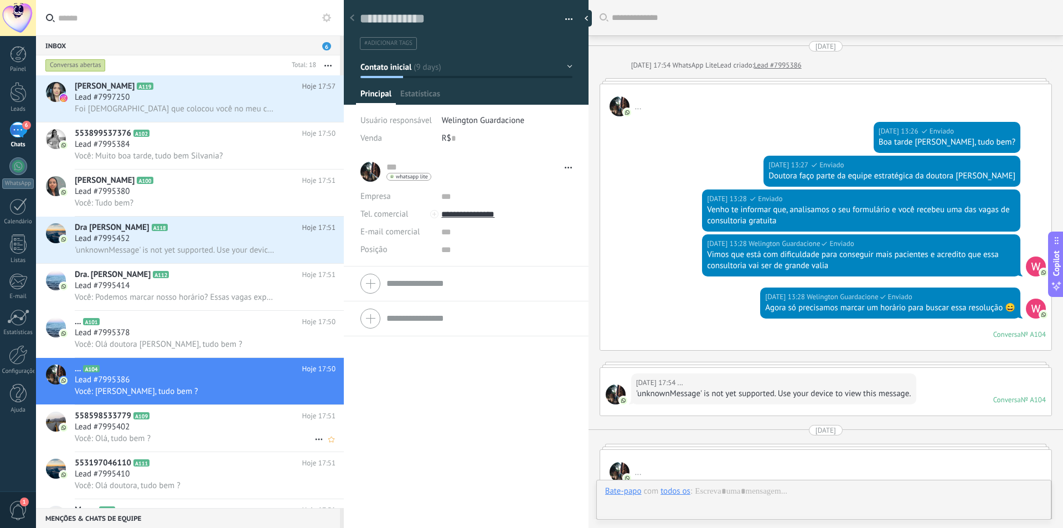
scroll to position [17, 0]
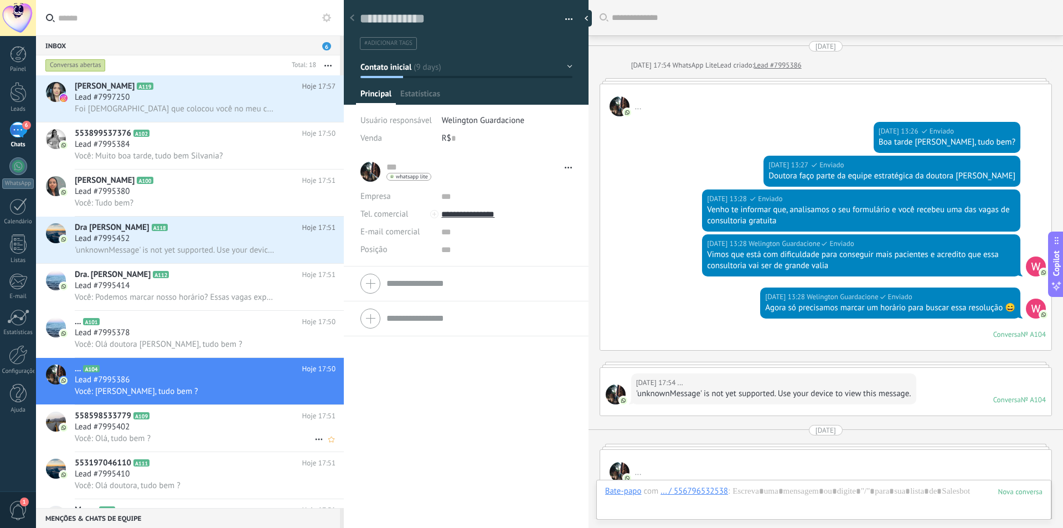
click at [237, 417] on h2 "558598533779 A109" at bounding box center [189, 415] width 228 height 11
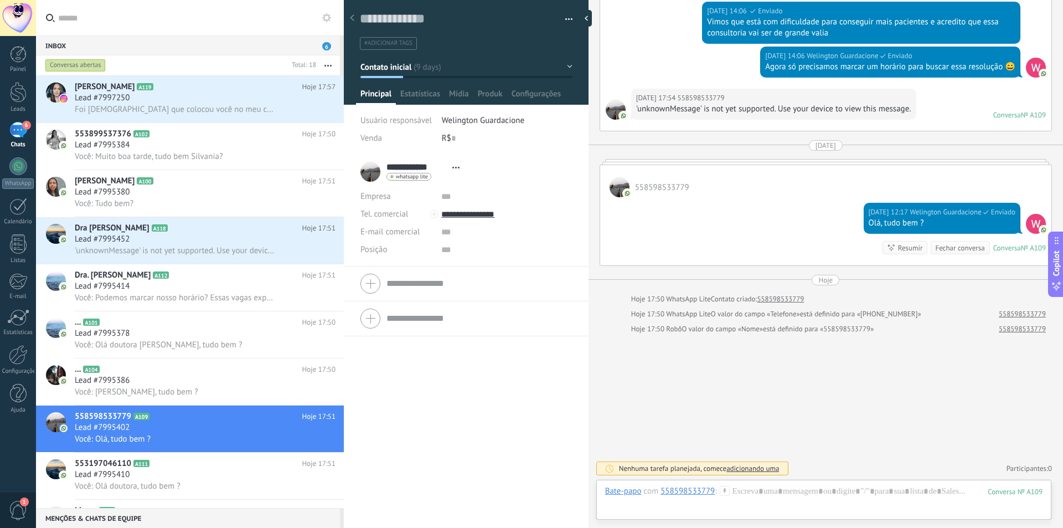
scroll to position [167, 0]
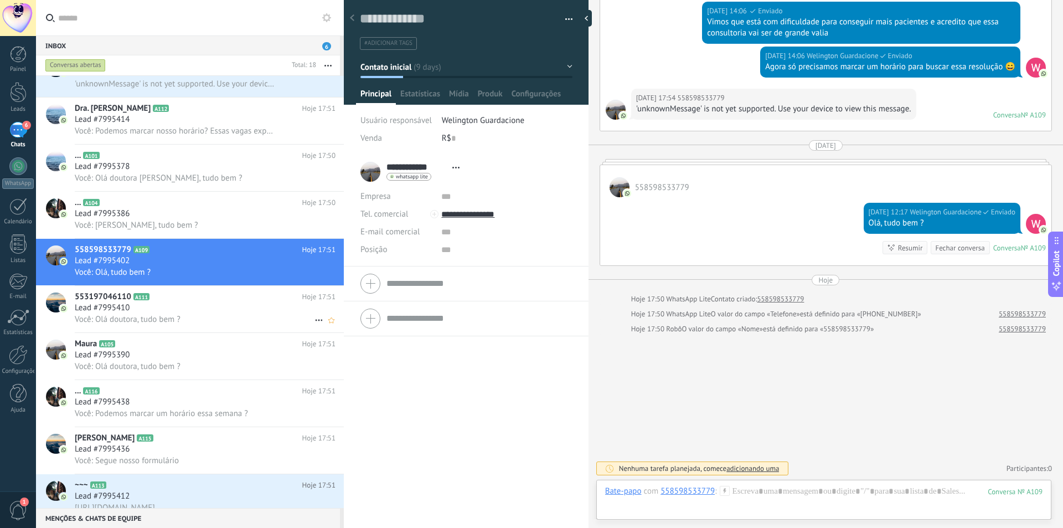
click at [228, 305] on div "Lead #7995410" at bounding box center [205, 307] width 261 height 11
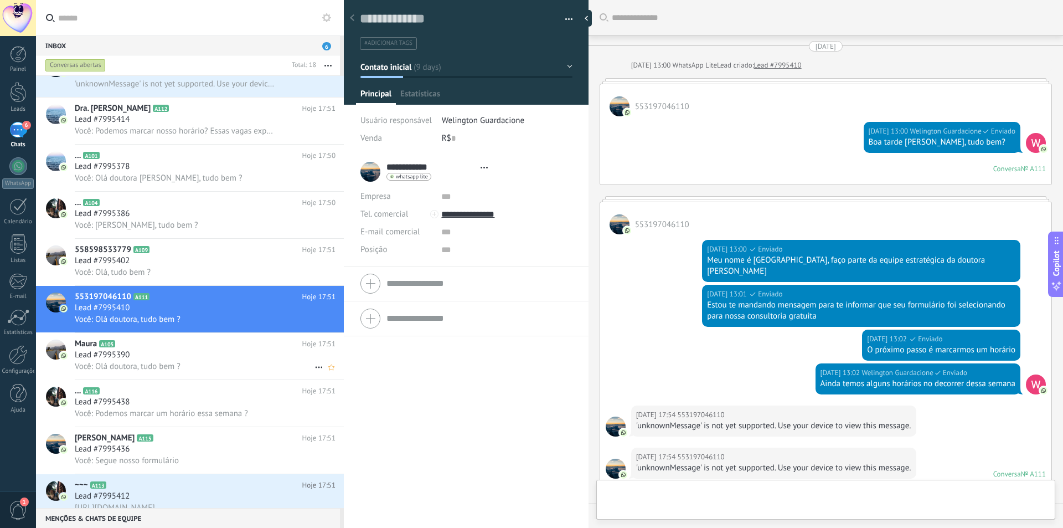
click at [211, 356] on div "Lead #7995390" at bounding box center [205, 355] width 261 height 11
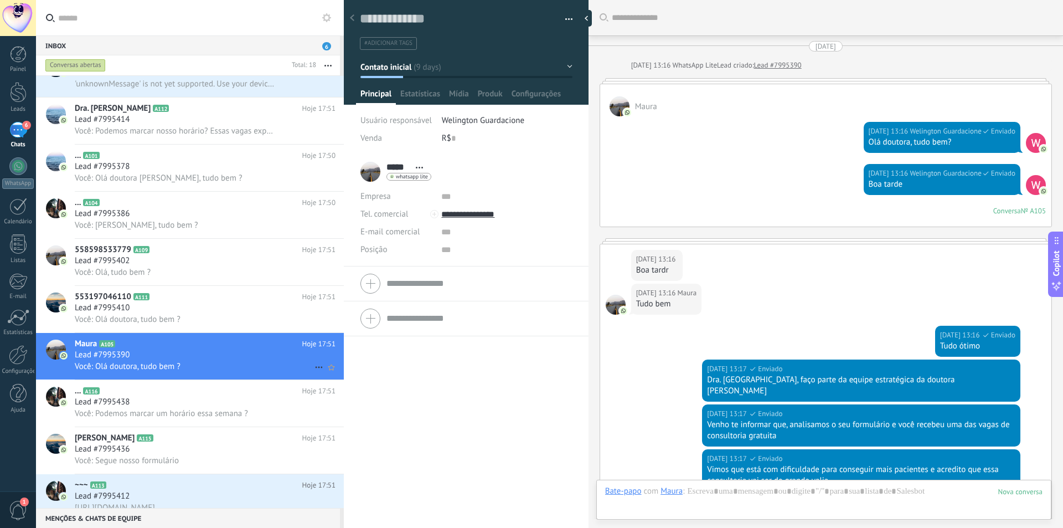
scroll to position [451, 0]
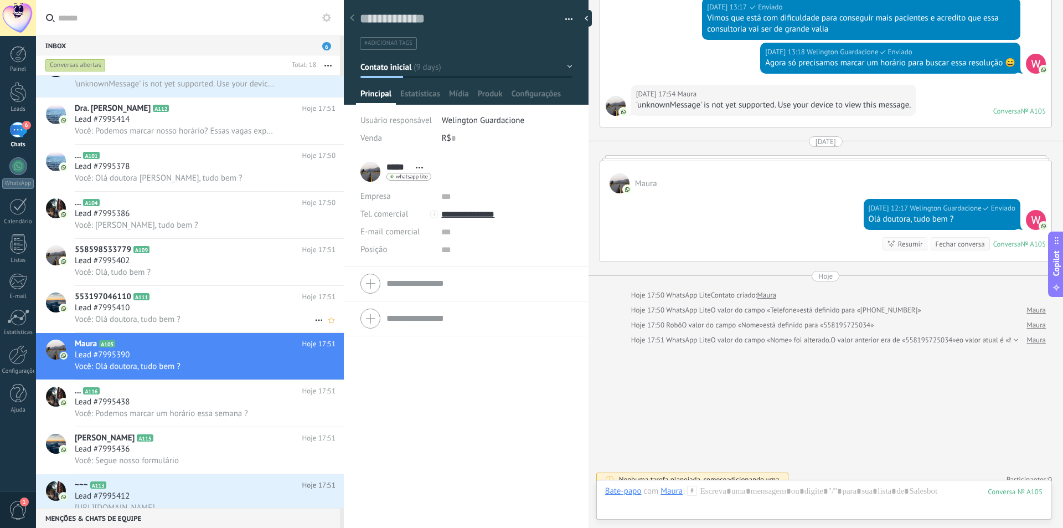
click at [219, 314] on div "Você: Olá doutora, tudo bem ?" at bounding box center [205, 320] width 261 height 12
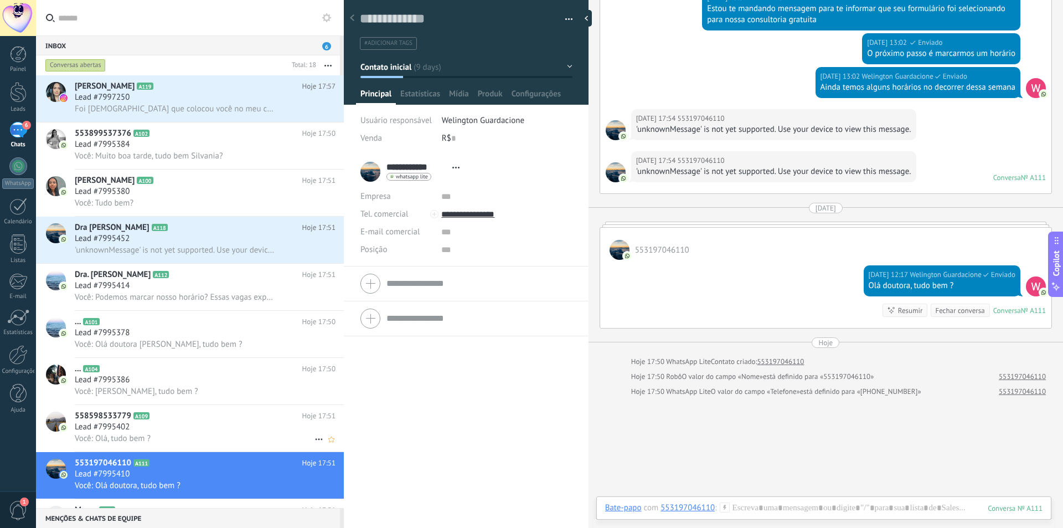
click at [202, 424] on div "Lead #7995402" at bounding box center [205, 427] width 261 height 11
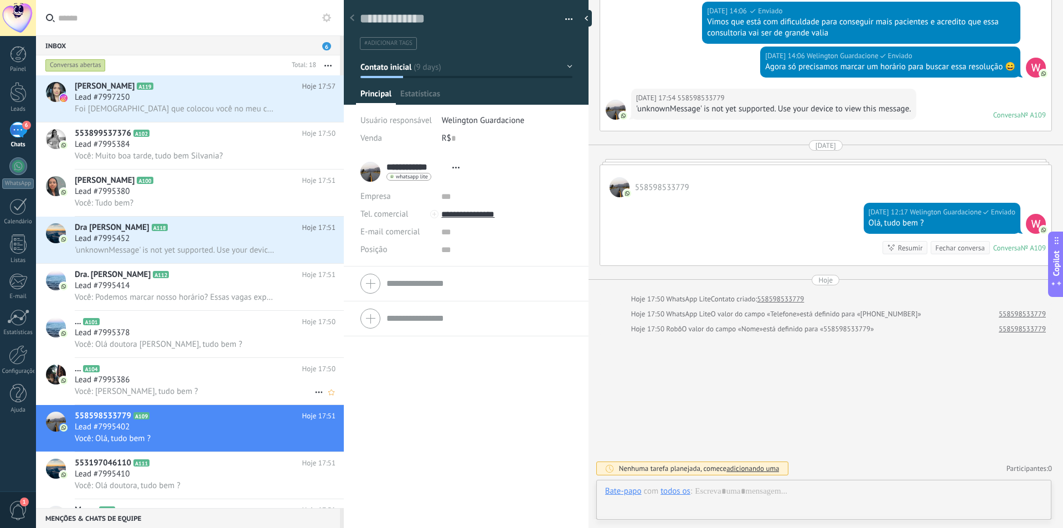
scroll to position [17, 0]
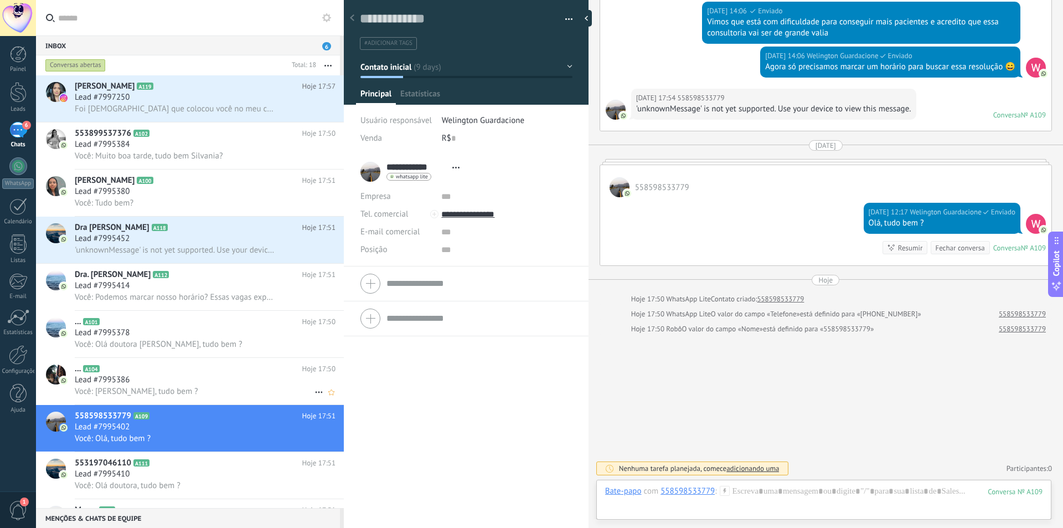
click at [224, 358] on div "... A104 Hoje 17:50 Lead #7995386 Você: [GEOGRAPHIC_DATA], tudo bem ?" at bounding box center [209, 381] width 269 height 47
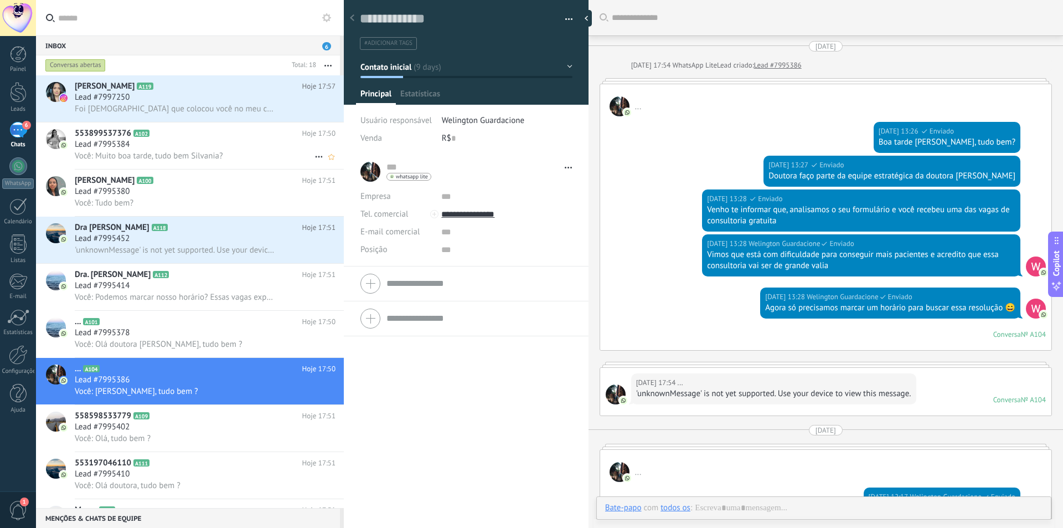
scroll to position [233, 0]
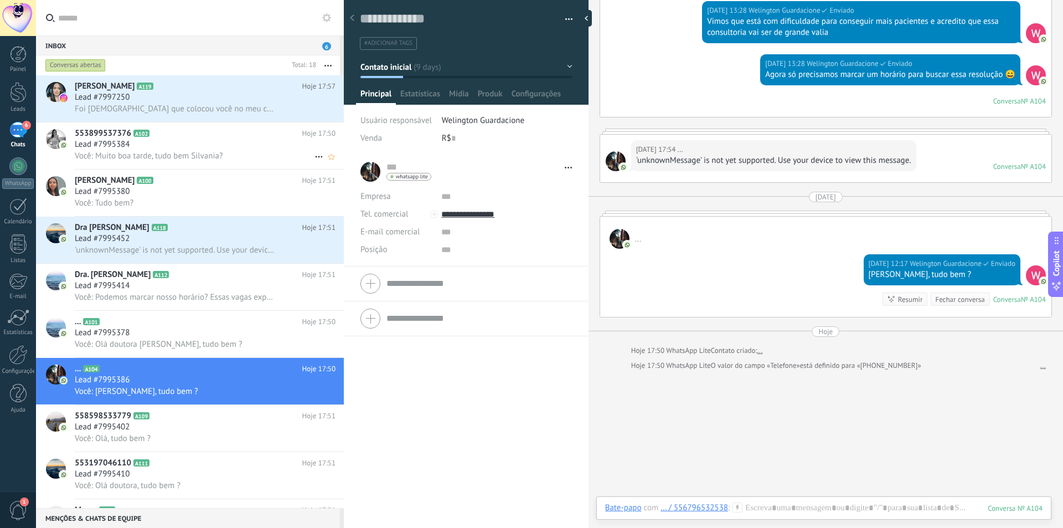
click at [252, 129] on h2 "553899537376 A102" at bounding box center [189, 133] width 228 height 11
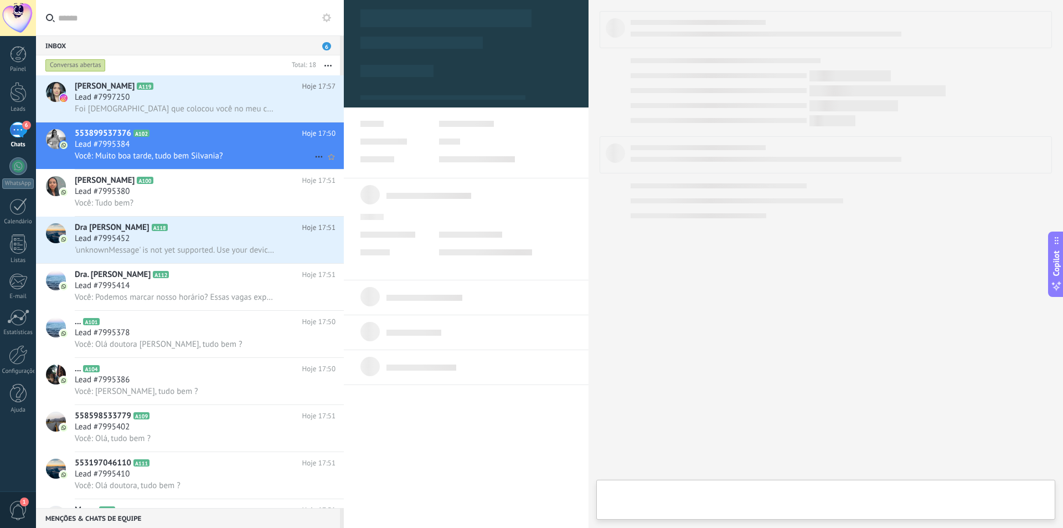
scroll to position [17, 0]
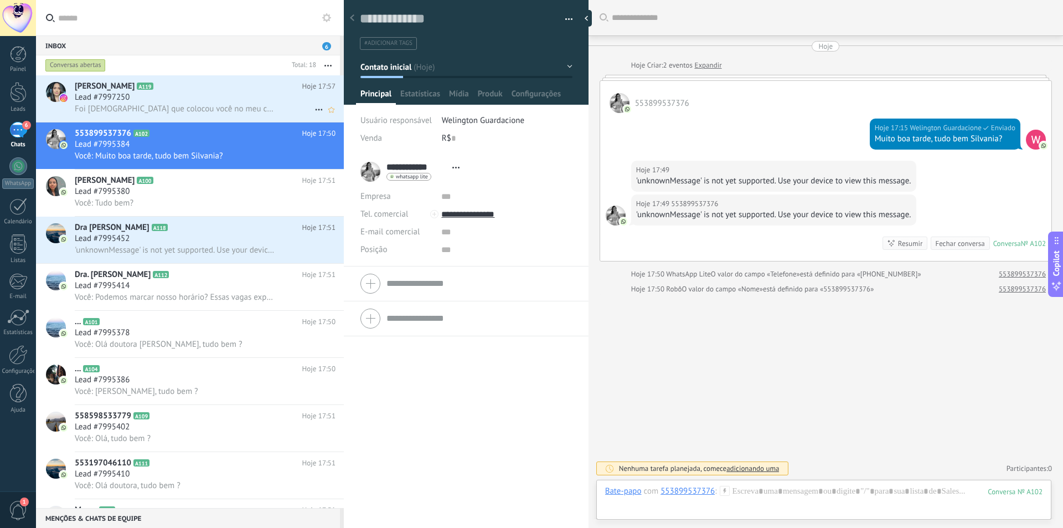
click at [256, 107] on div "Foi [DEMOGRAPHIC_DATA] que colocou você no meu caminho" at bounding box center [205, 109] width 261 height 12
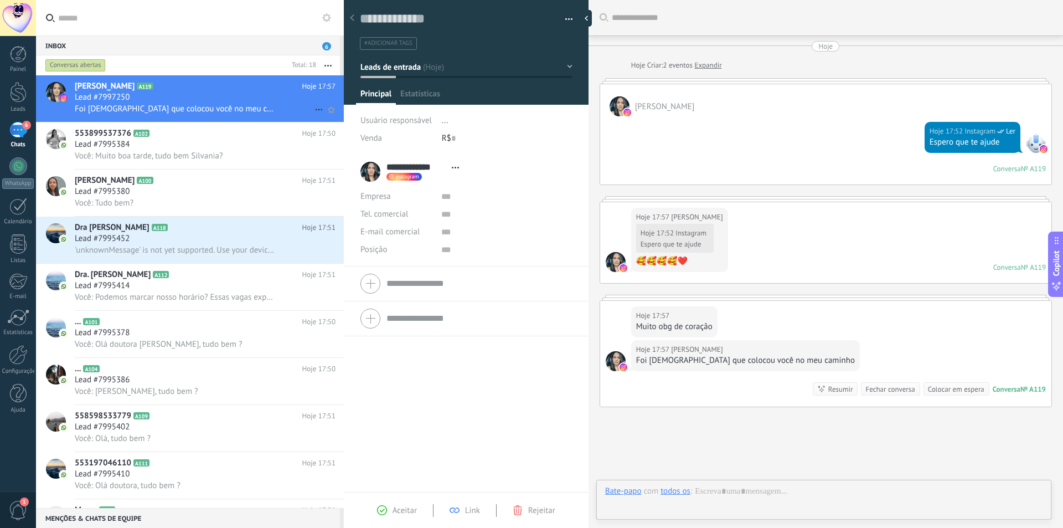
scroll to position [48, 0]
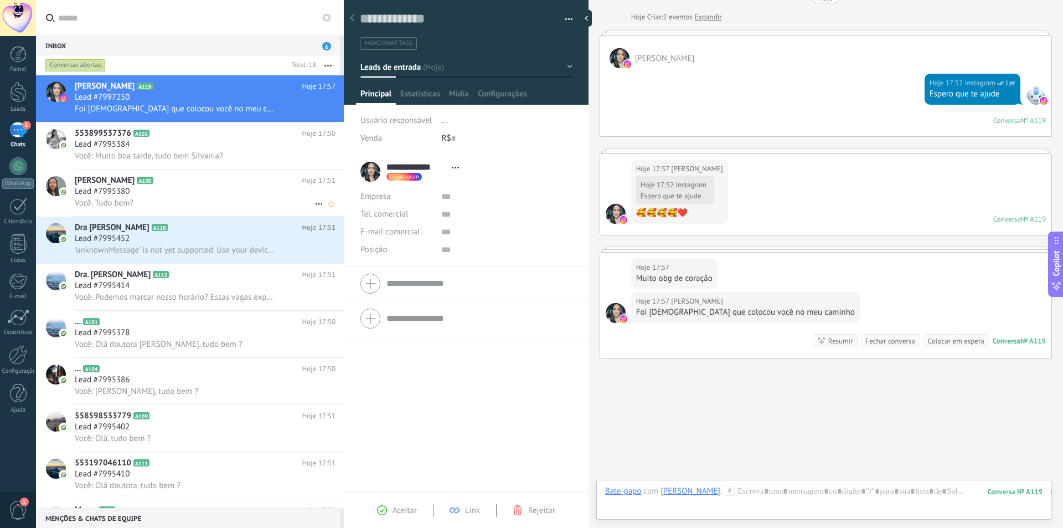
click at [178, 201] on div "Você: Tudo bem?" at bounding box center [205, 203] width 261 height 12
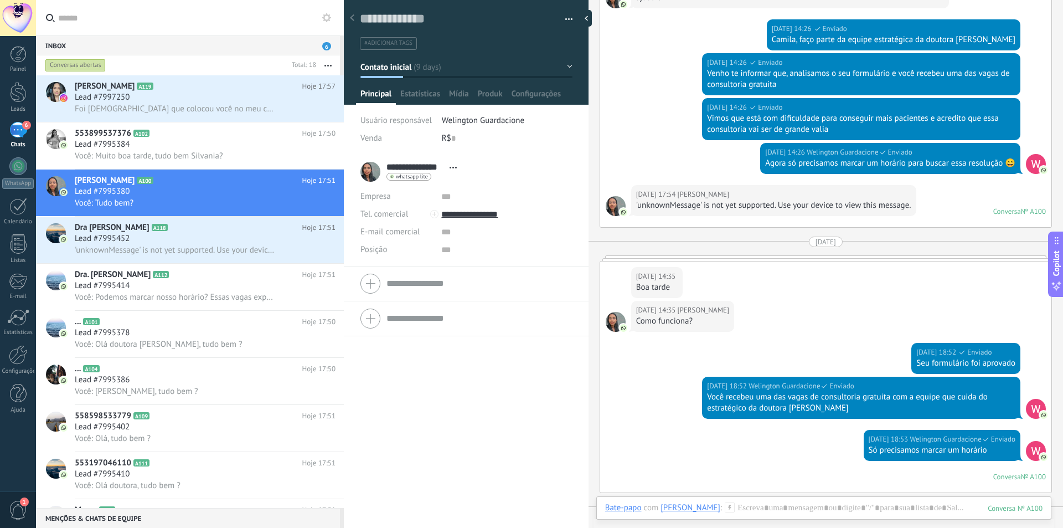
scroll to position [238, 0]
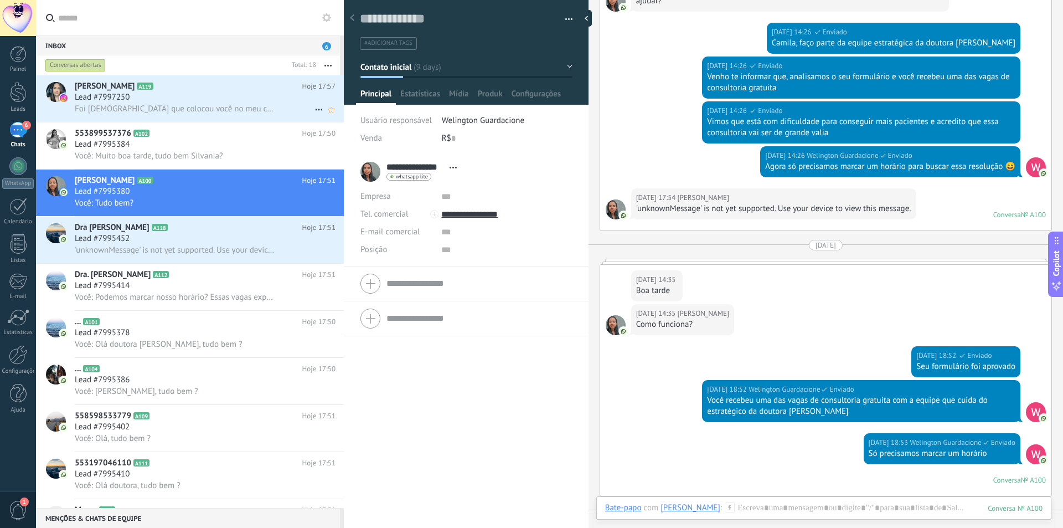
click at [191, 106] on span "Foi [DEMOGRAPHIC_DATA] que colocou você no meu caminho" at bounding box center [175, 109] width 200 height 11
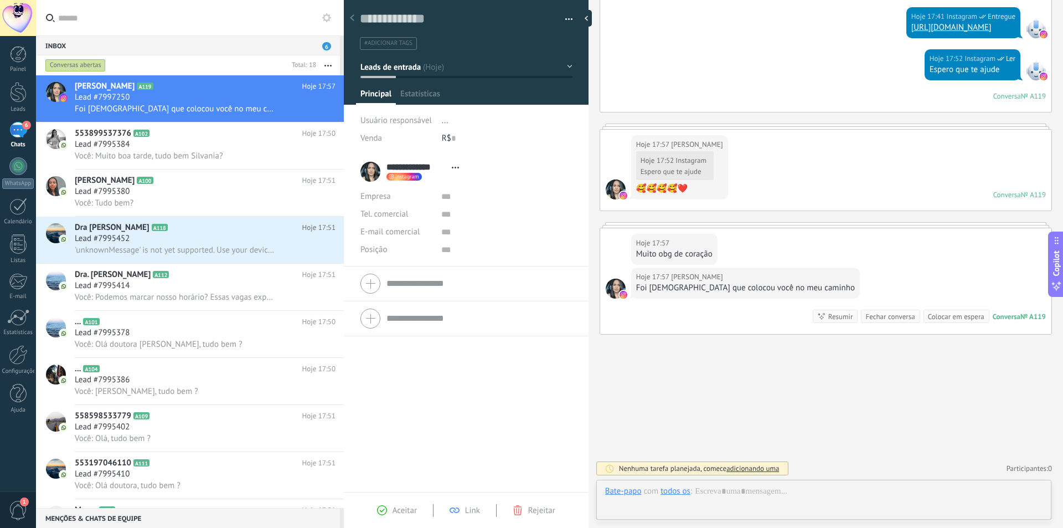
scroll to position [17, 0]
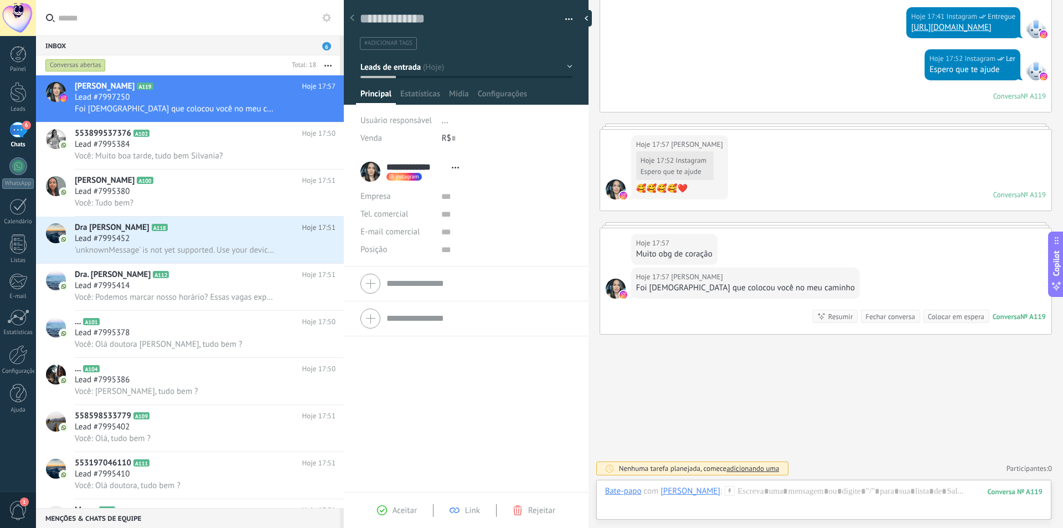
click at [16, 135] on div "6" at bounding box center [18, 130] width 18 height 16
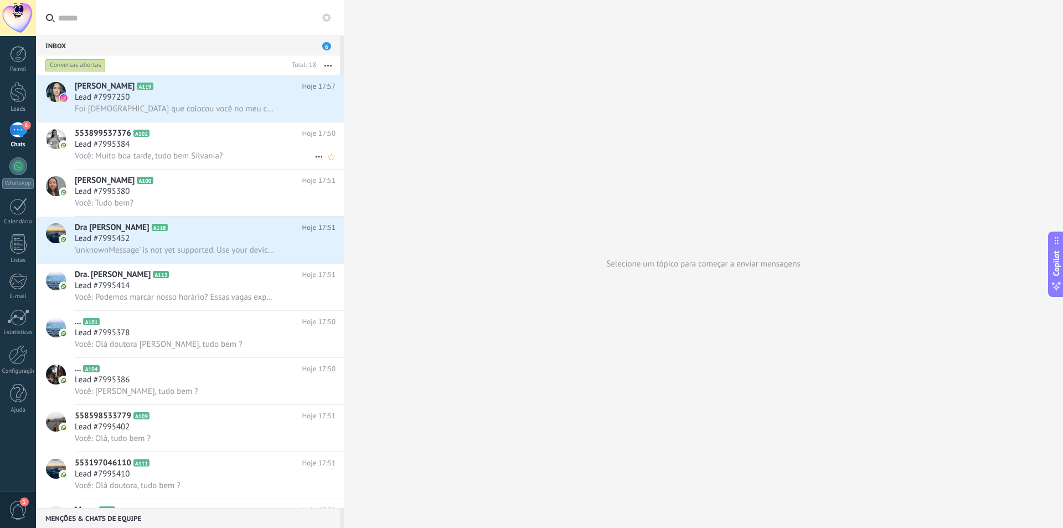
click at [204, 161] on span "Você: Muito boa tarde, tudo bem Silvania?" at bounding box center [149, 156] width 148 height 11
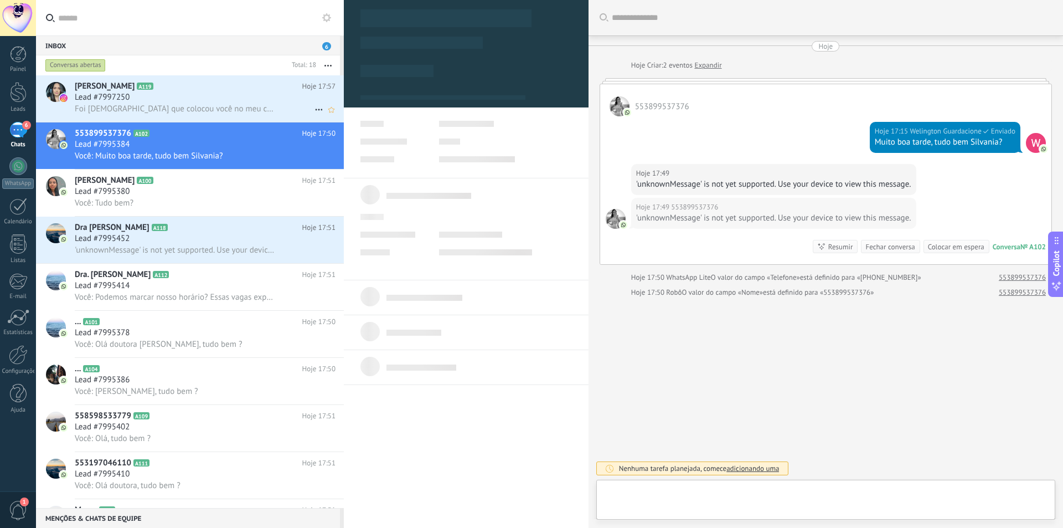
click at [228, 107] on span "Foi [DEMOGRAPHIC_DATA] que colocou você no meu caminho" at bounding box center [175, 109] width 200 height 11
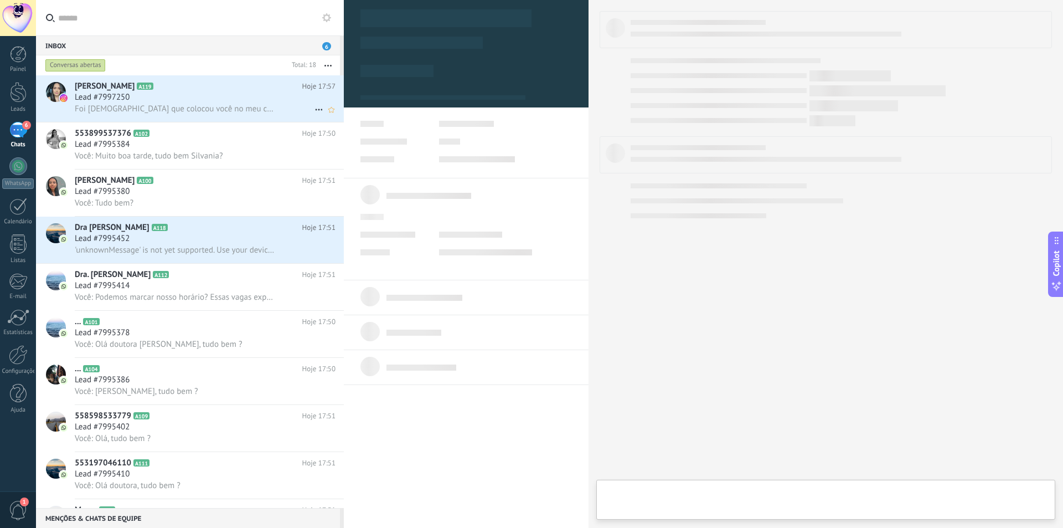
scroll to position [17, 0]
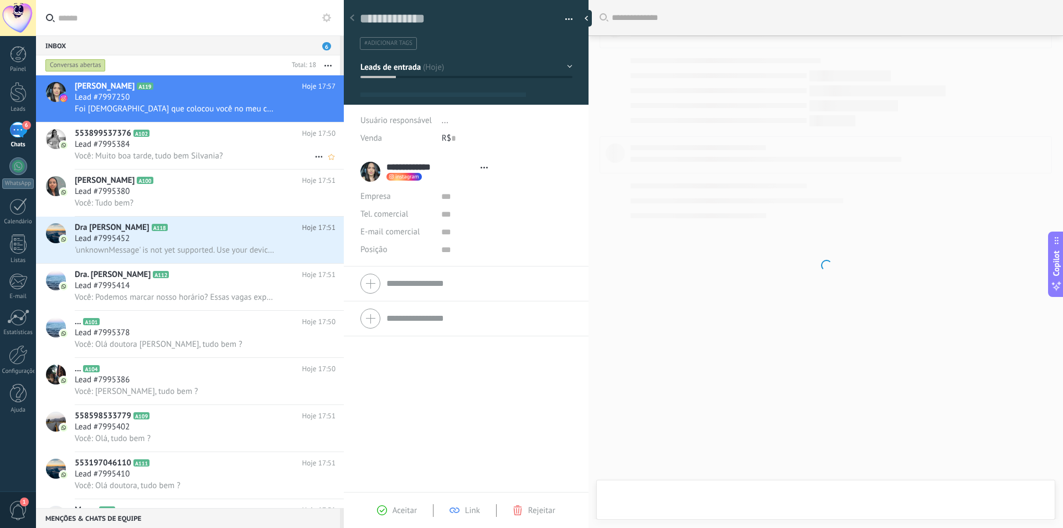
click at [223, 140] on div "Lead #7995384" at bounding box center [205, 144] width 261 height 11
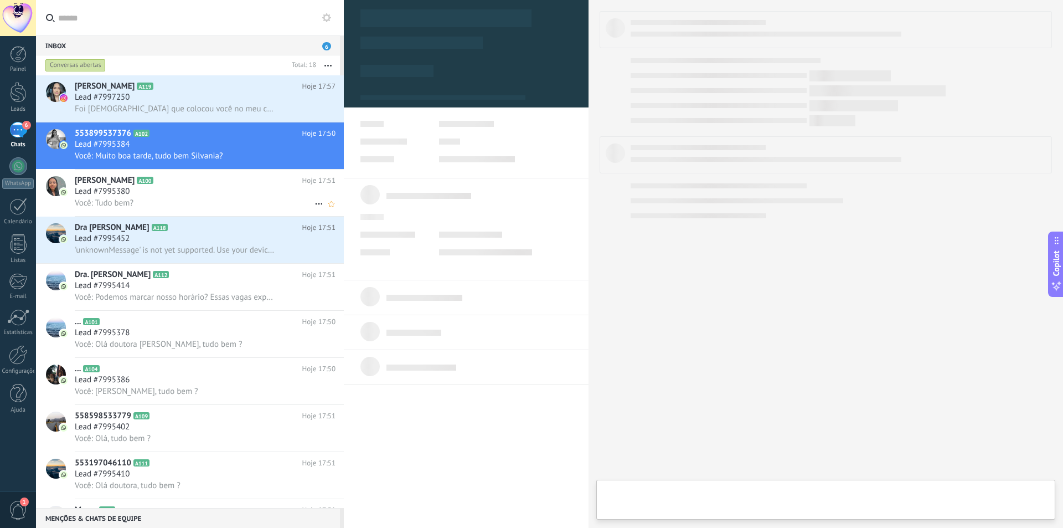
click at [204, 204] on div "Você: Tudo bem?" at bounding box center [205, 203] width 261 height 12
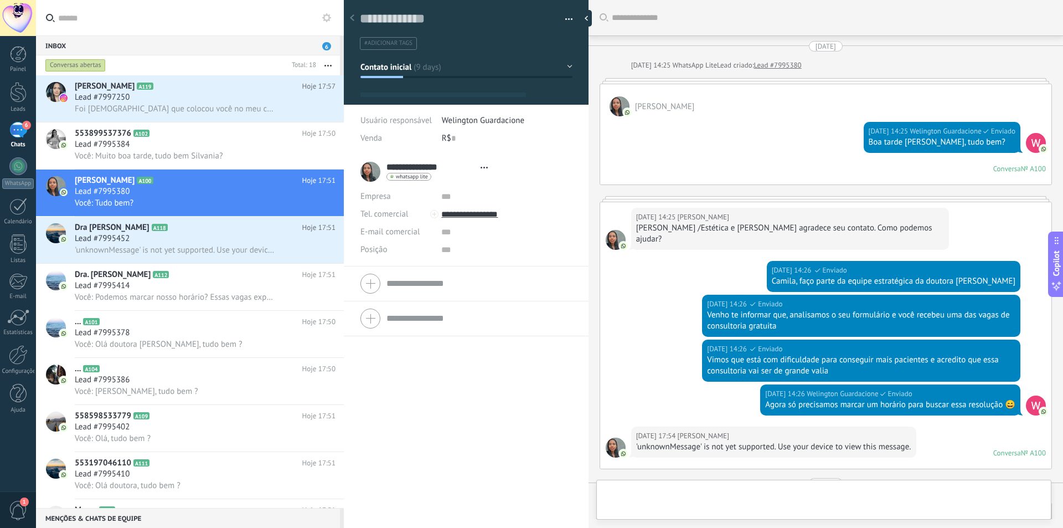
type textarea "**********"
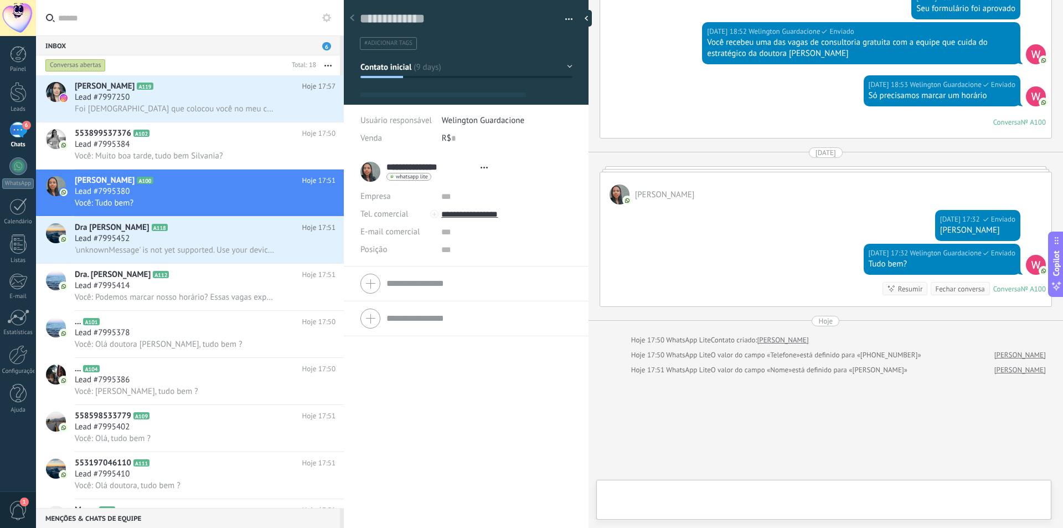
scroll to position [17, 0]
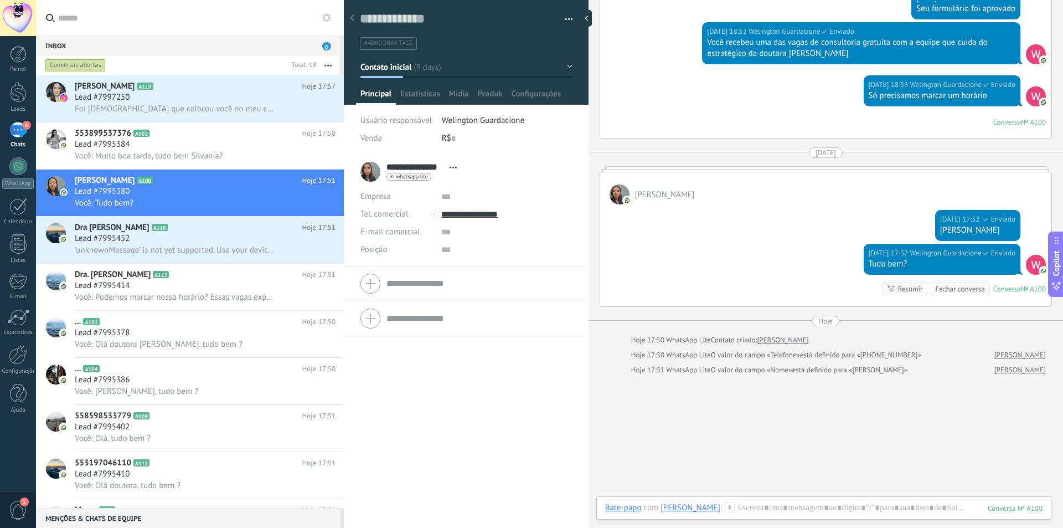
click at [16, 135] on div "6" at bounding box center [18, 130] width 18 height 16
